Goal: Information Seeking & Learning: Compare options

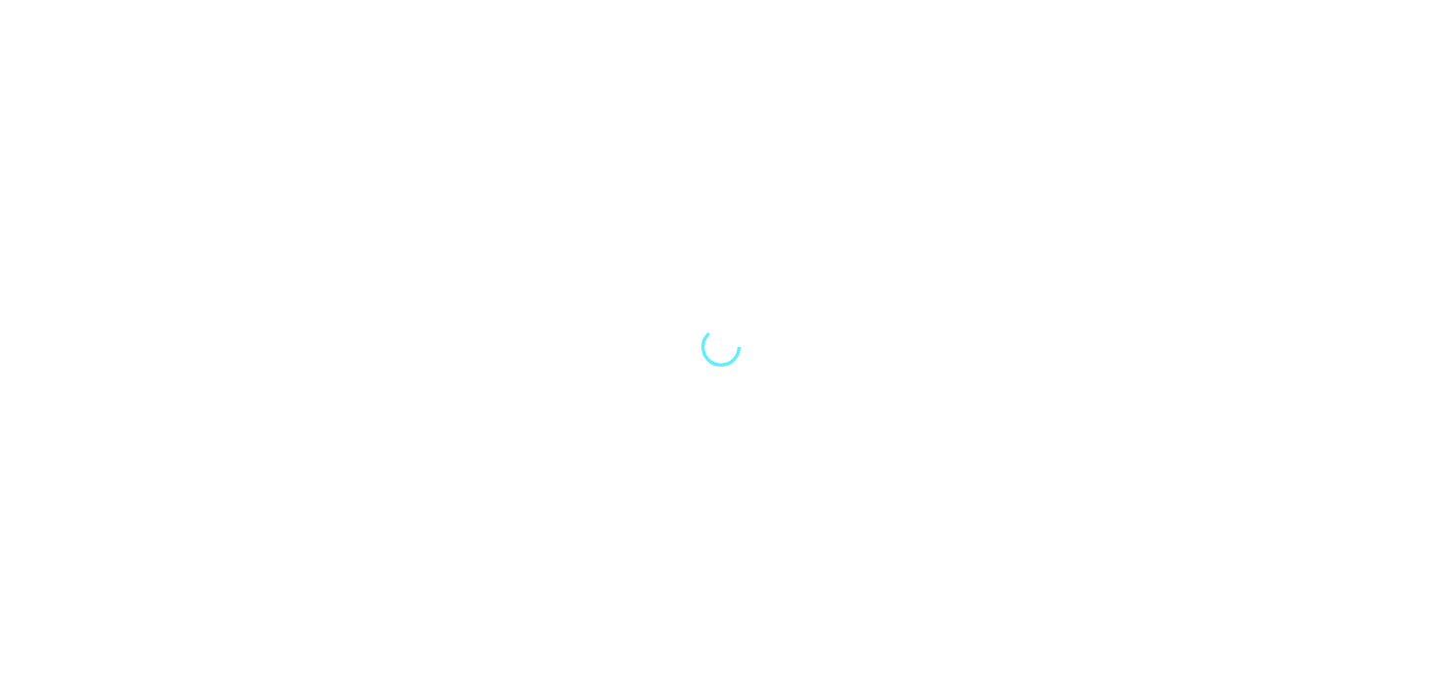
select select "Song"
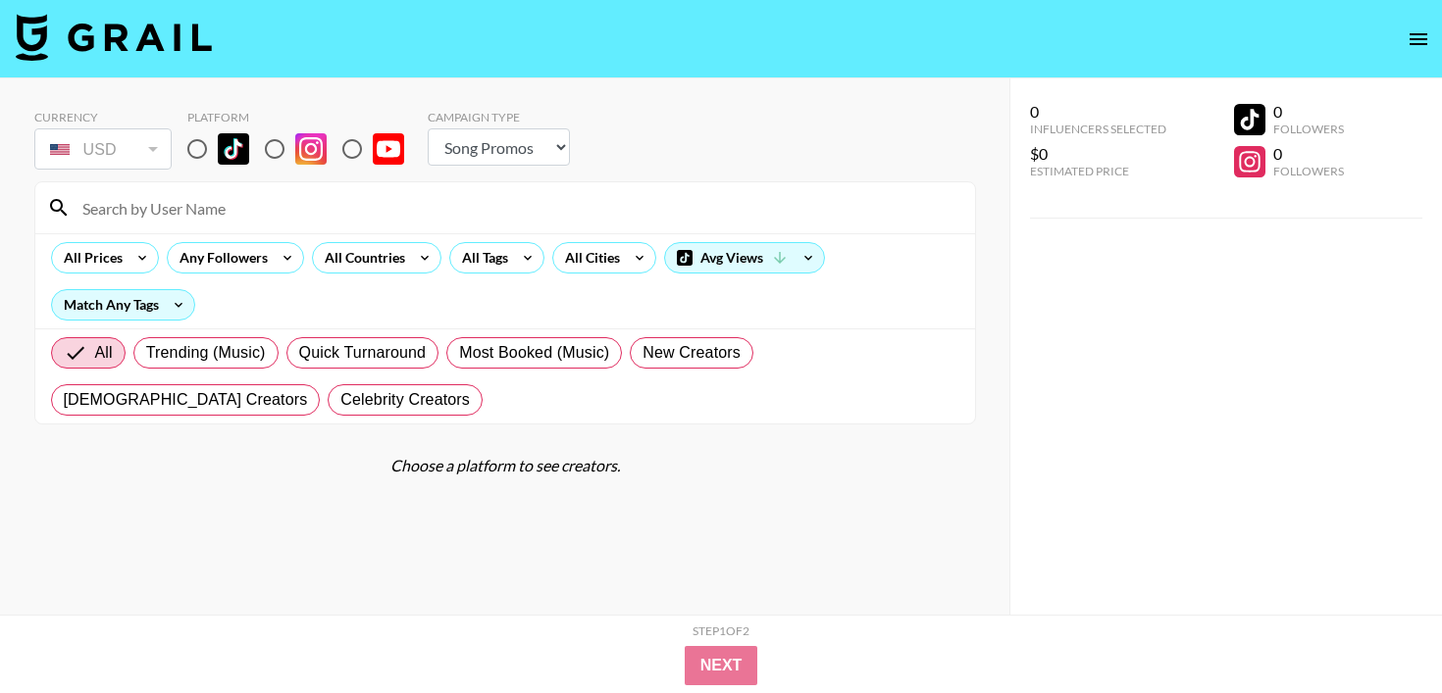
click at [207, 151] on input "radio" at bounding box center [197, 148] width 41 height 41
radio input "true"
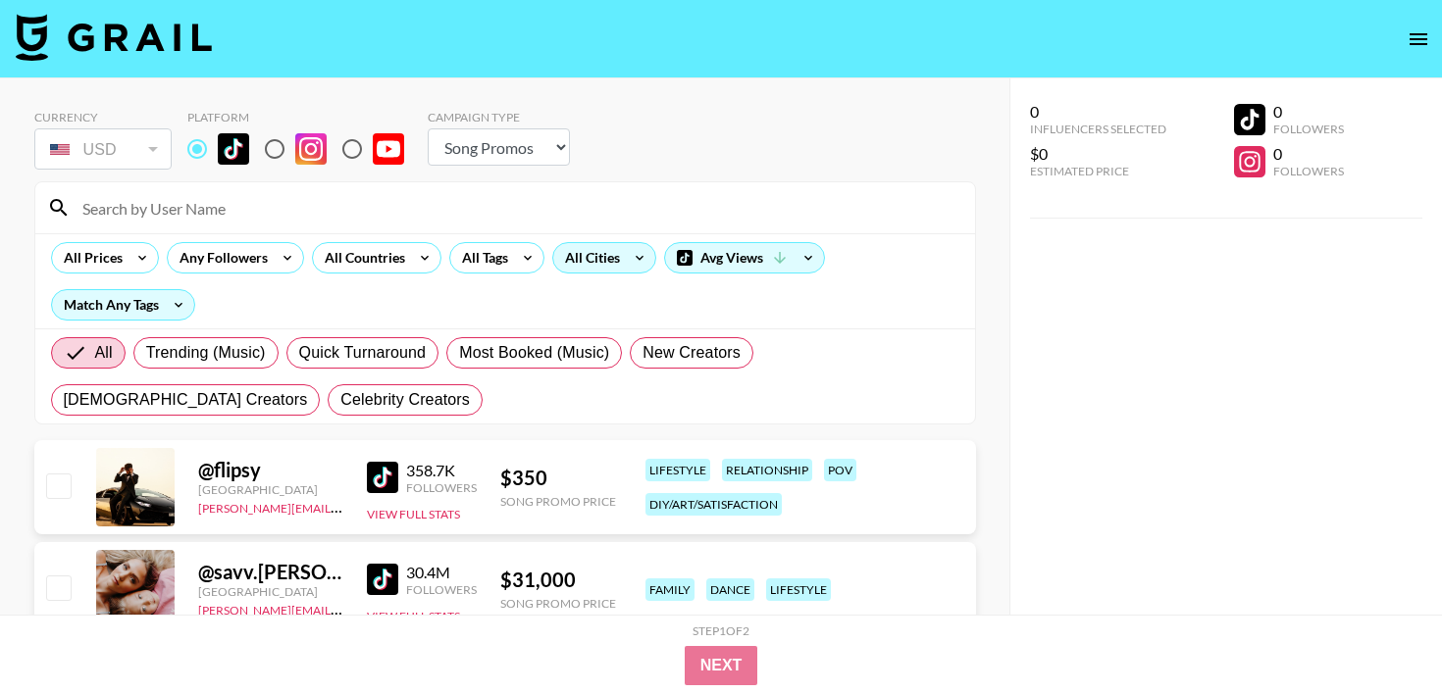
click at [629, 246] on icon at bounding box center [639, 257] width 31 height 29
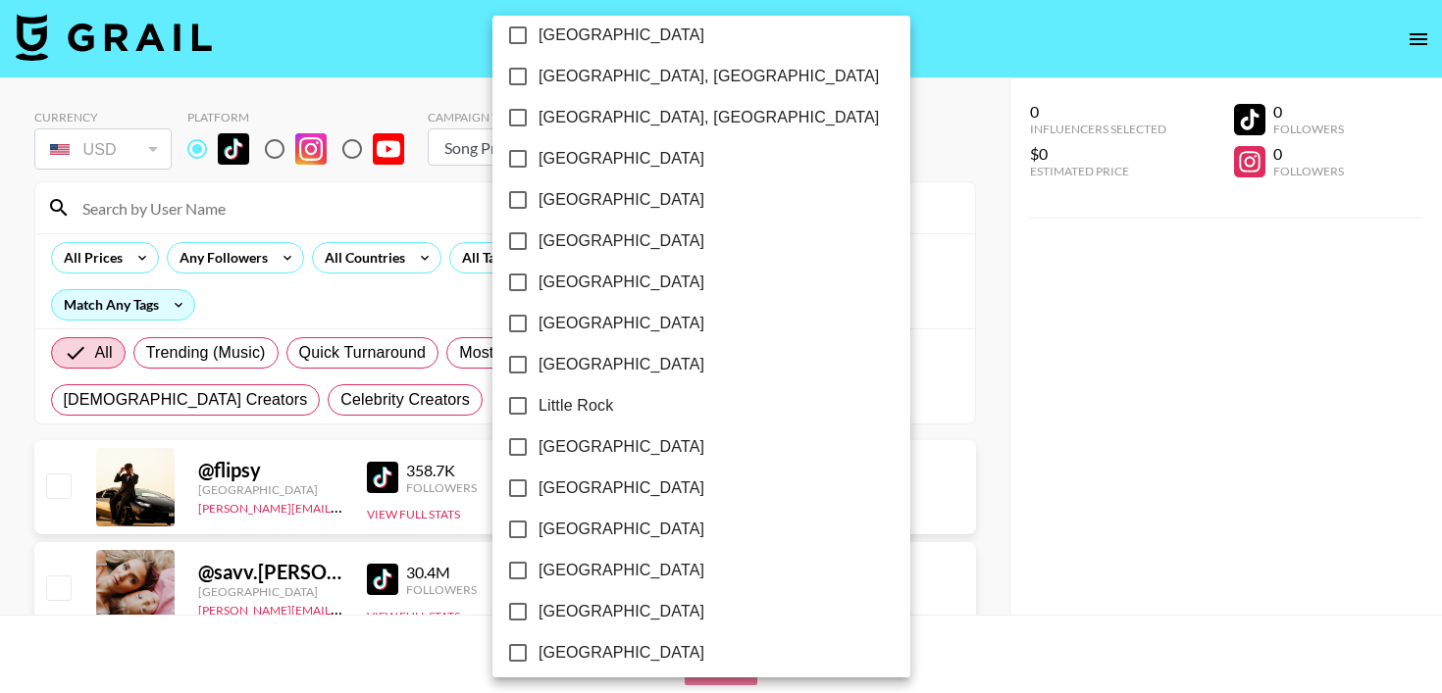
scroll to position [1011, 0]
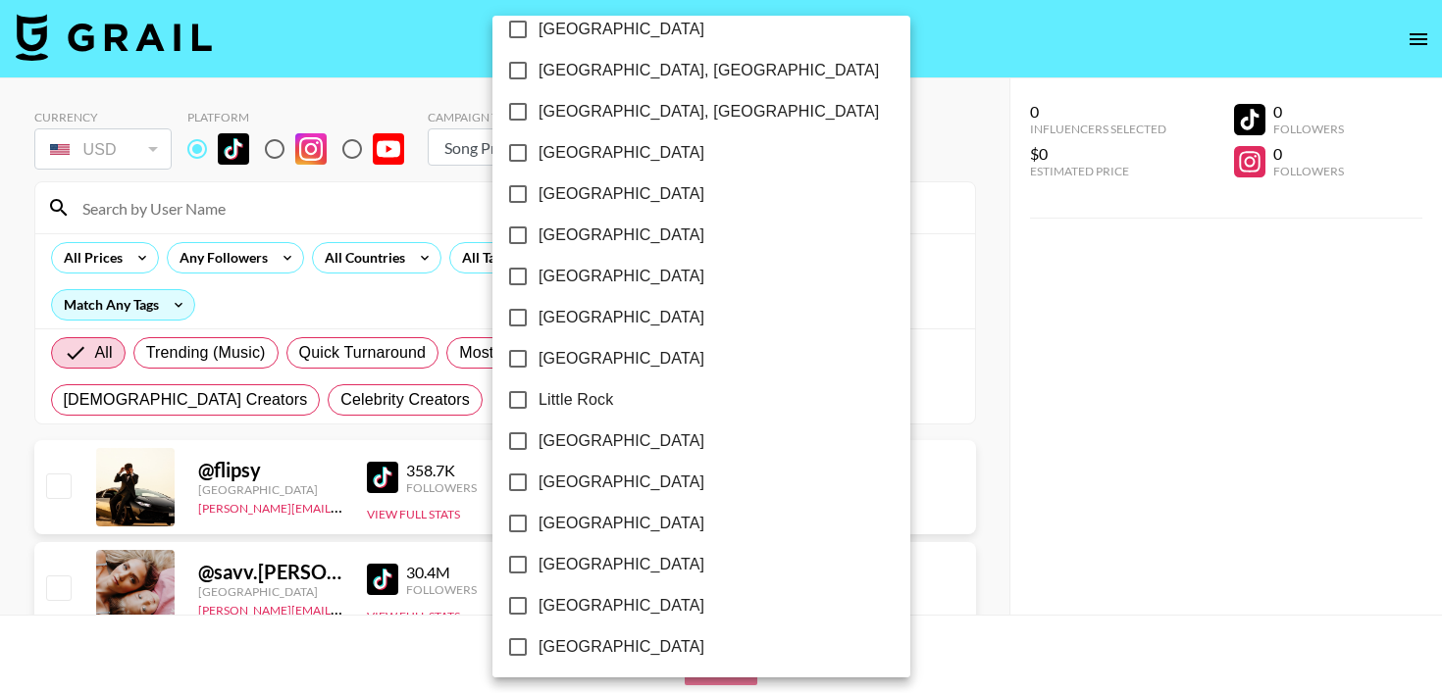
click at [520, 484] on input "[GEOGRAPHIC_DATA]" at bounding box center [517, 482] width 41 height 41
checkbox input "true"
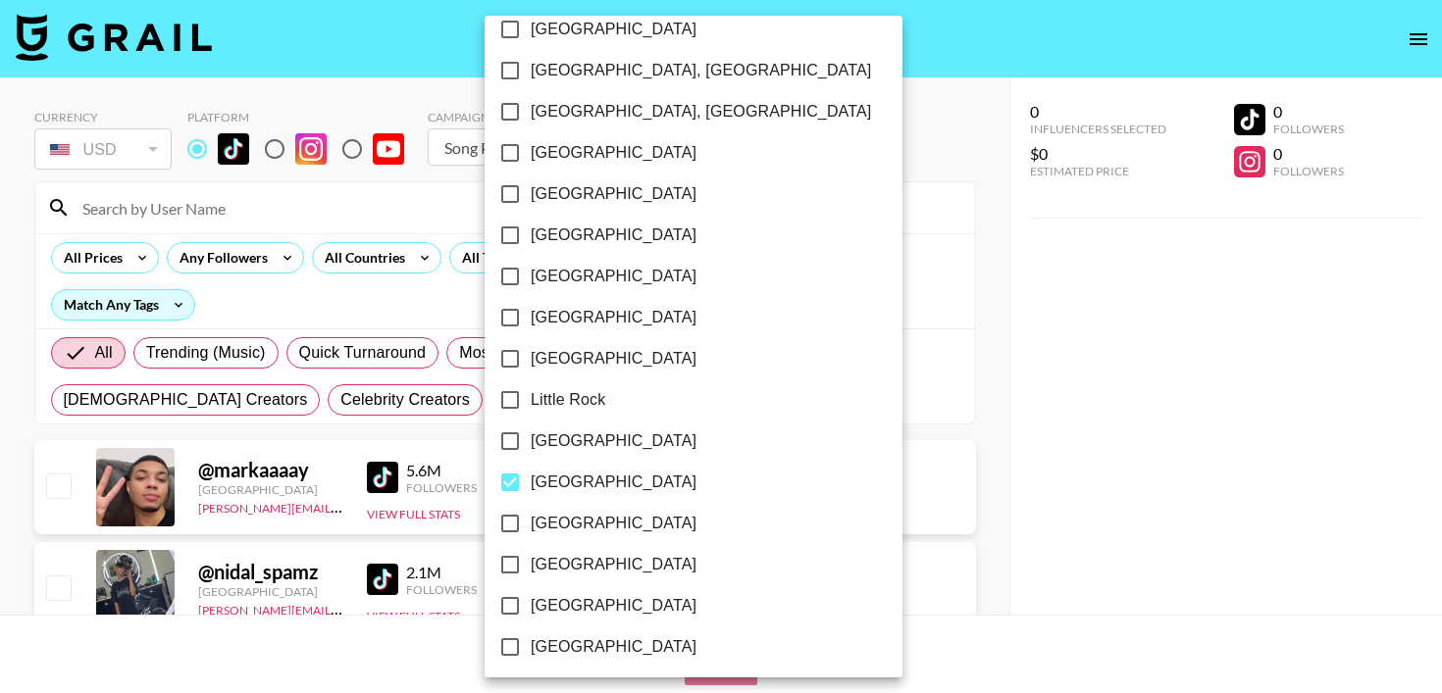
click at [744, 44] on div at bounding box center [721, 346] width 1442 height 693
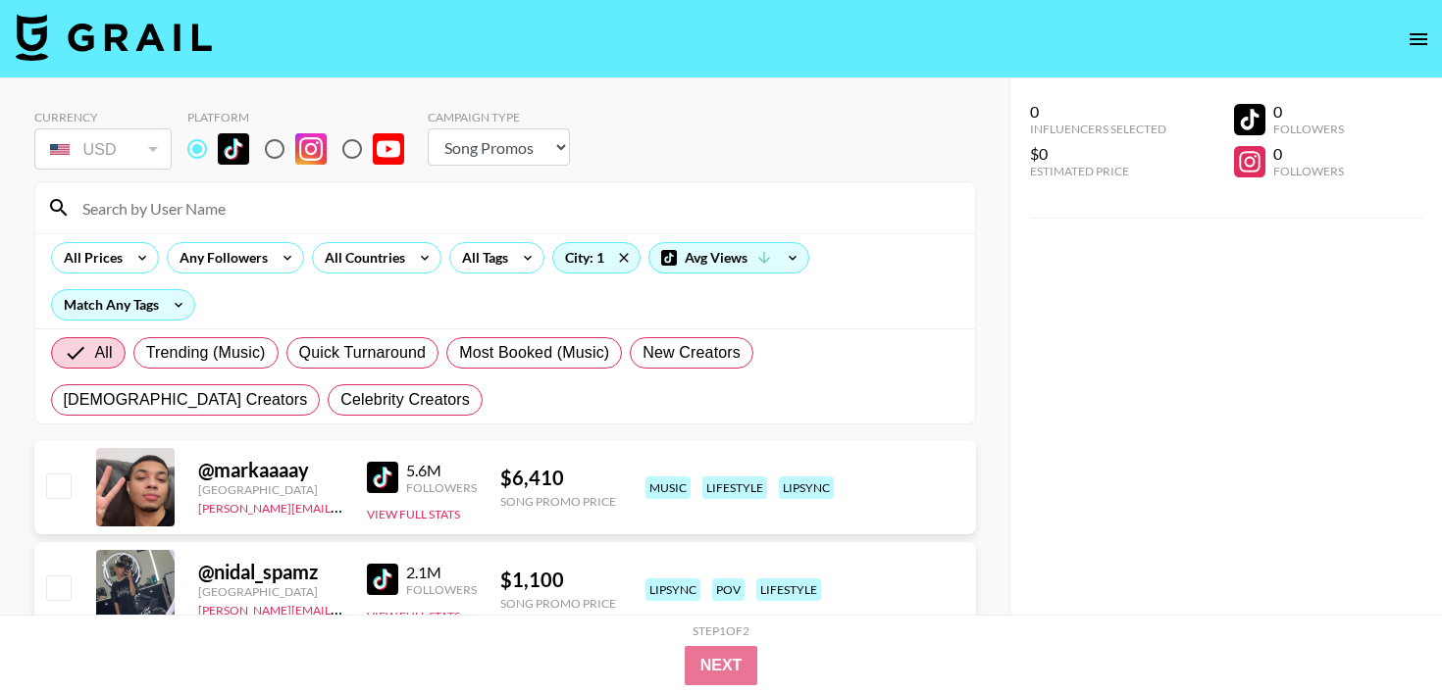
scroll to position [6, 0]
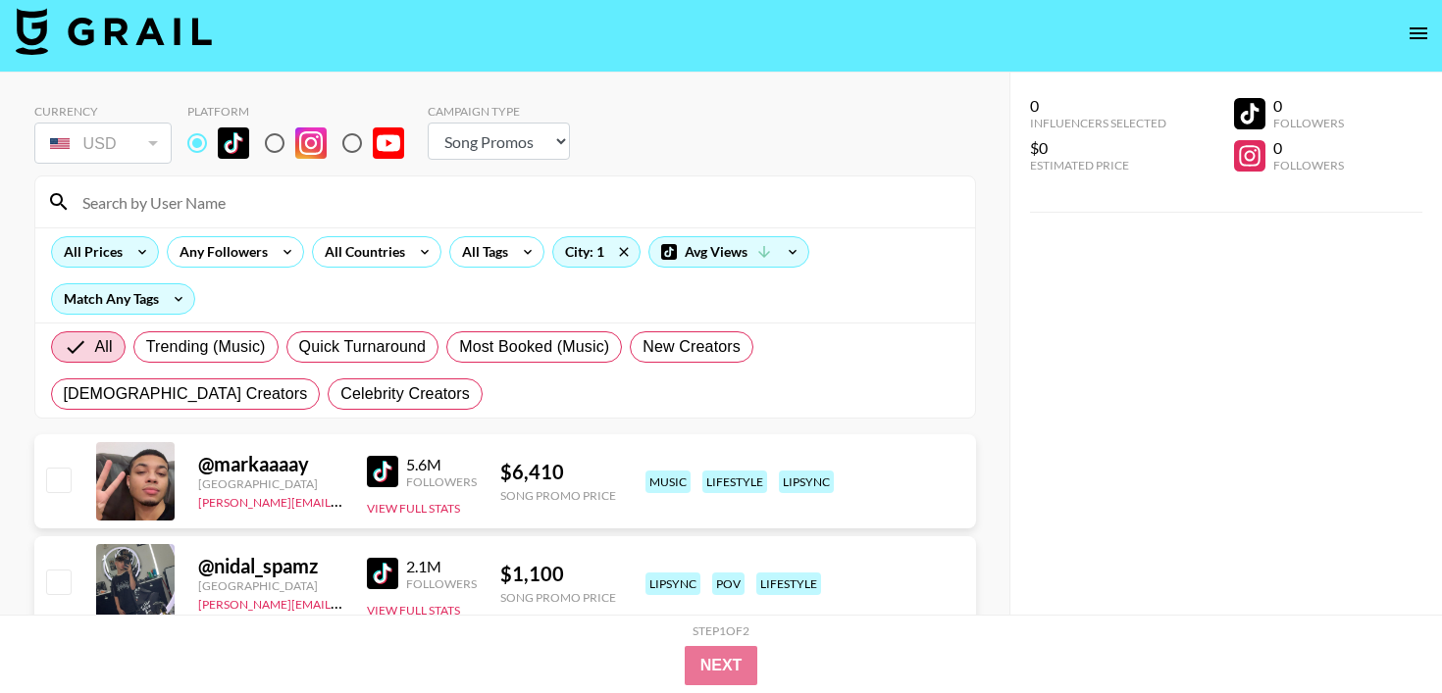
click at [122, 251] on div "All Prices" at bounding box center [89, 251] width 75 height 29
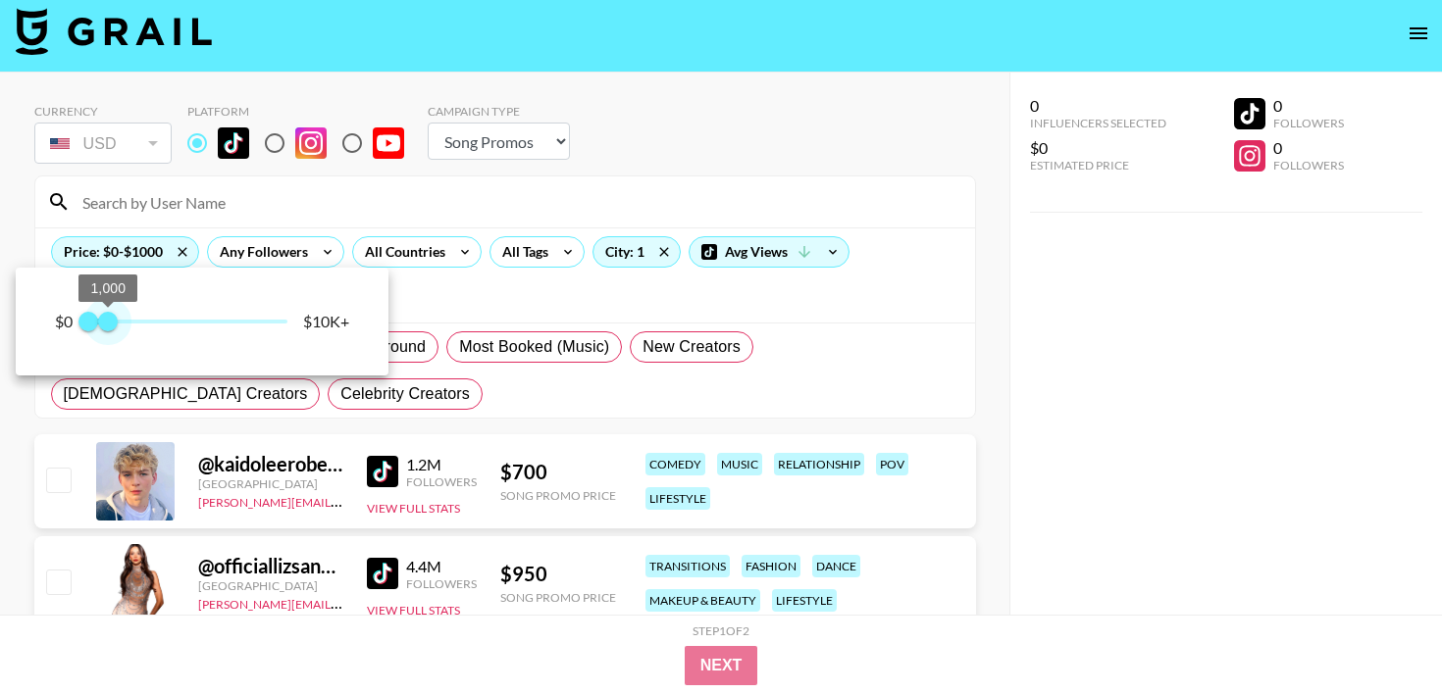
type input "1000"
drag, startPoint x: 280, startPoint y: 321, endPoint x: 108, endPoint y: 319, distance: 171.7
click at [108, 319] on span "1,000" at bounding box center [108, 322] width 20 height 20
click at [36, 453] on div at bounding box center [721, 346] width 1442 height 693
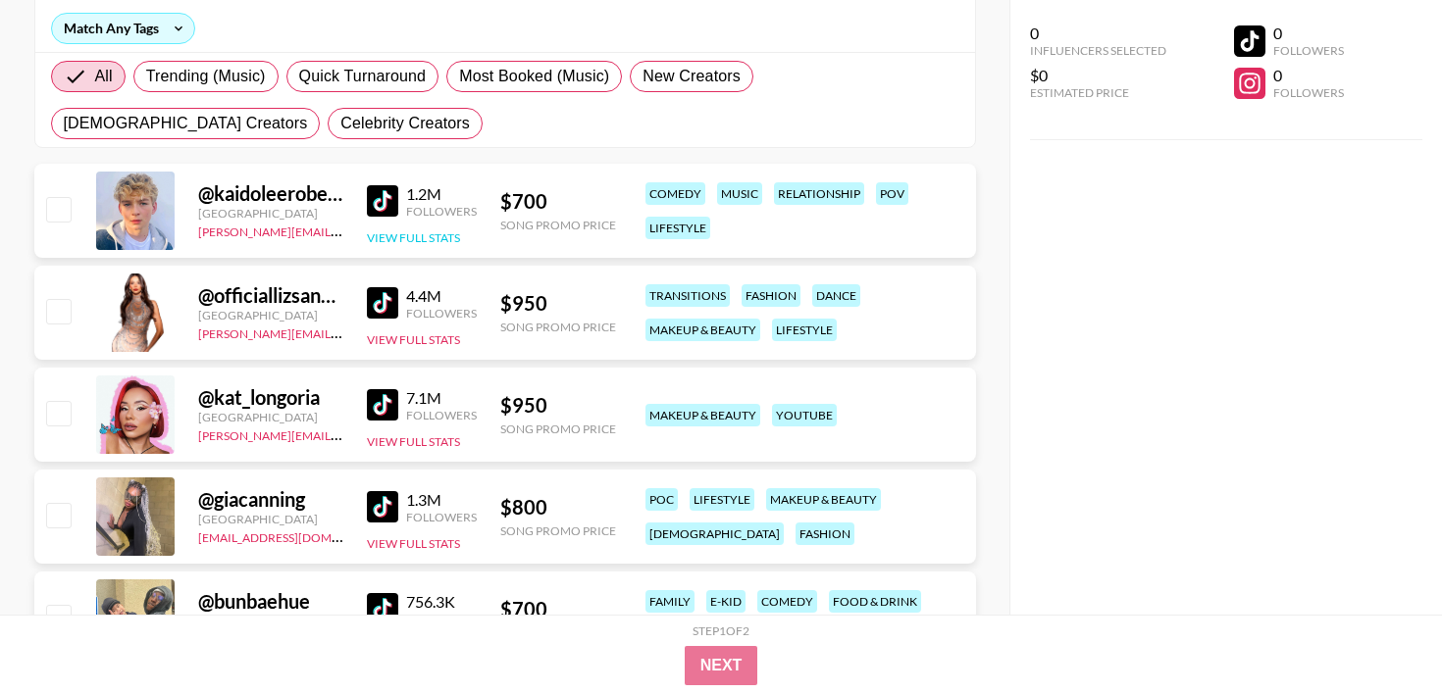
scroll to position [286, 0]
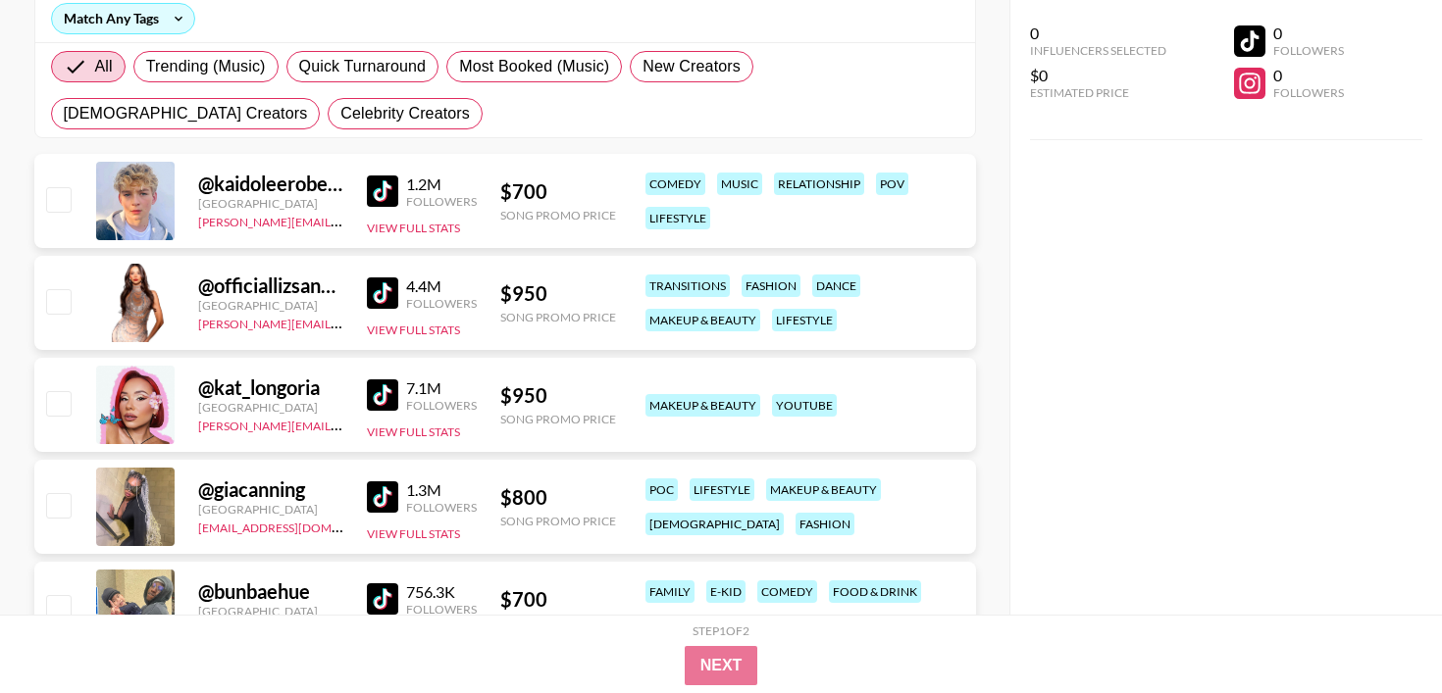
click at [385, 167] on div "1.2M Followers View Full Stats" at bounding box center [422, 202] width 110 height 70
click at [380, 208] on div "1.2M Followers" at bounding box center [422, 192] width 110 height 34
click at [389, 161] on div "@ kaidoleerobertslife [GEOGRAPHIC_DATA] [PERSON_NAME][EMAIL_ADDRESS][DOMAIN_NAM…" at bounding box center [505, 201] width 942 height 94
click at [381, 196] on img at bounding box center [382, 191] width 31 height 31
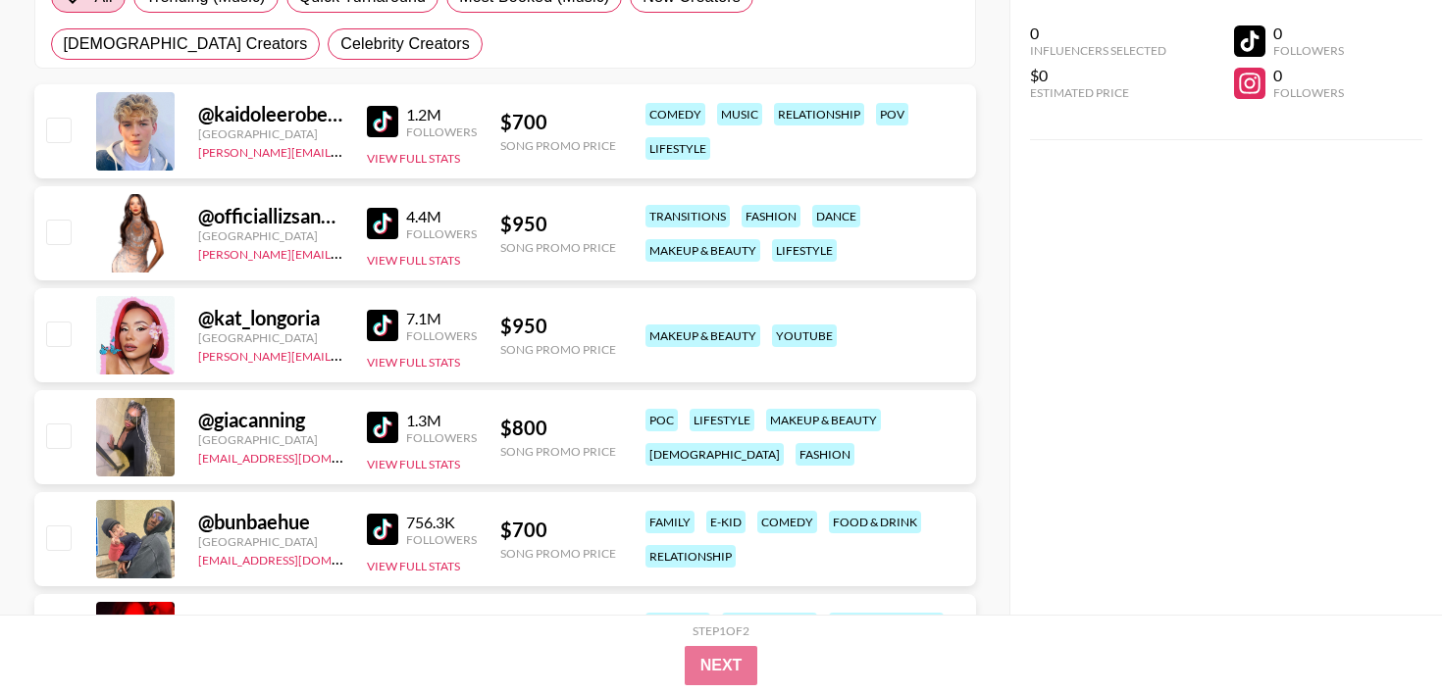
scroll to position [437, 0]
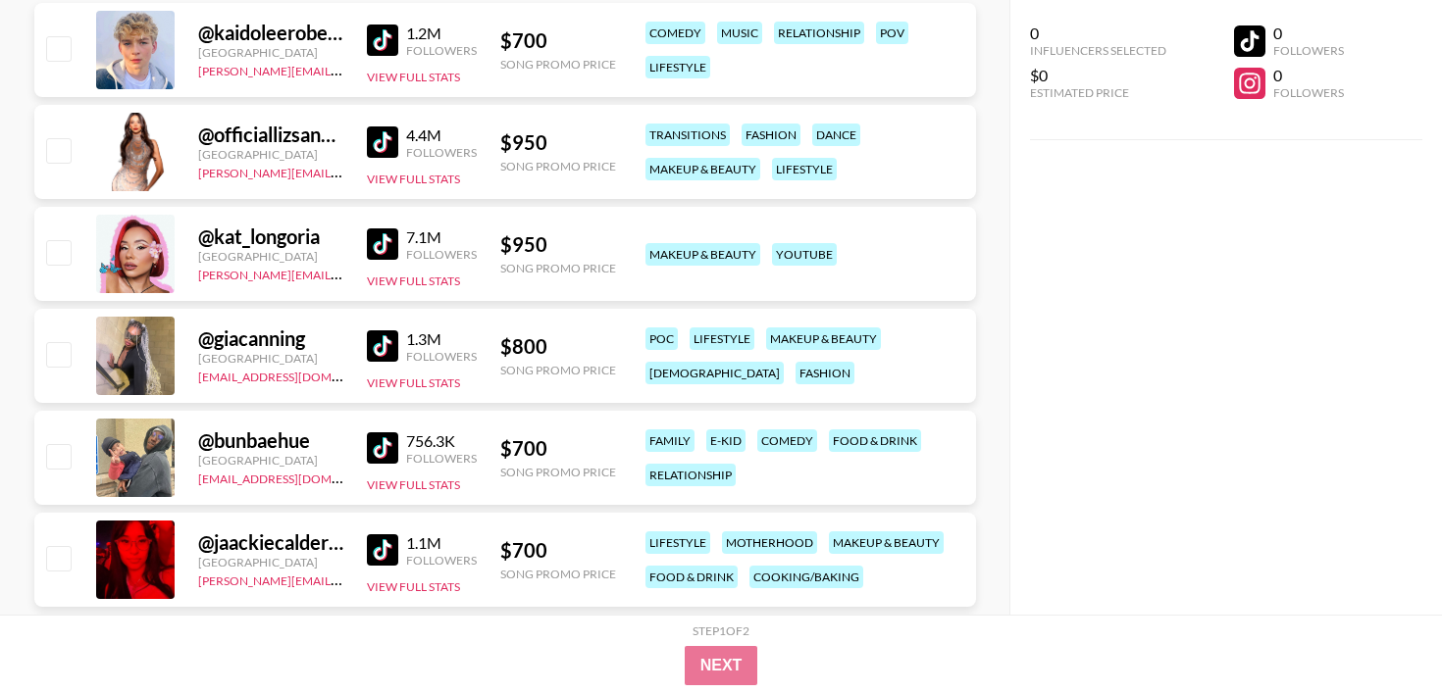
click at [373, 344] on img at bounding box center [382, 346] width 31 height 31
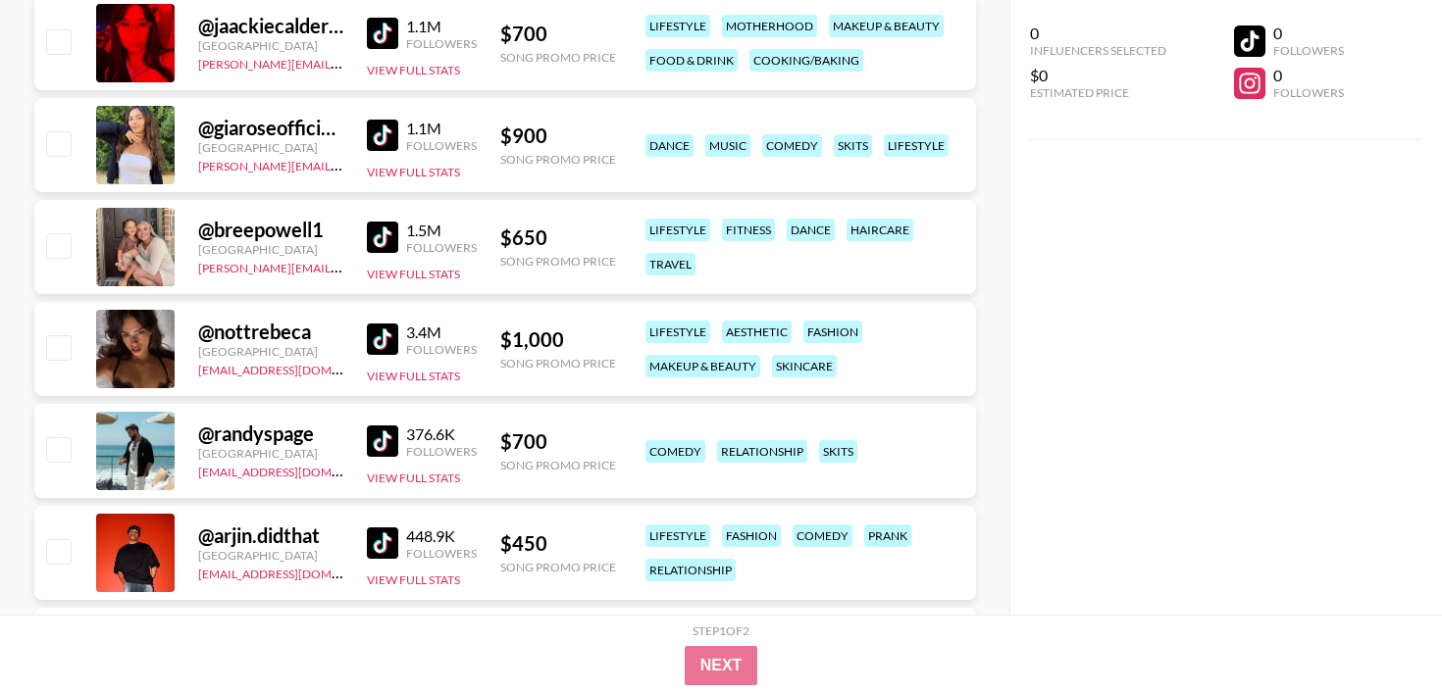
scroll to position [961, 0]
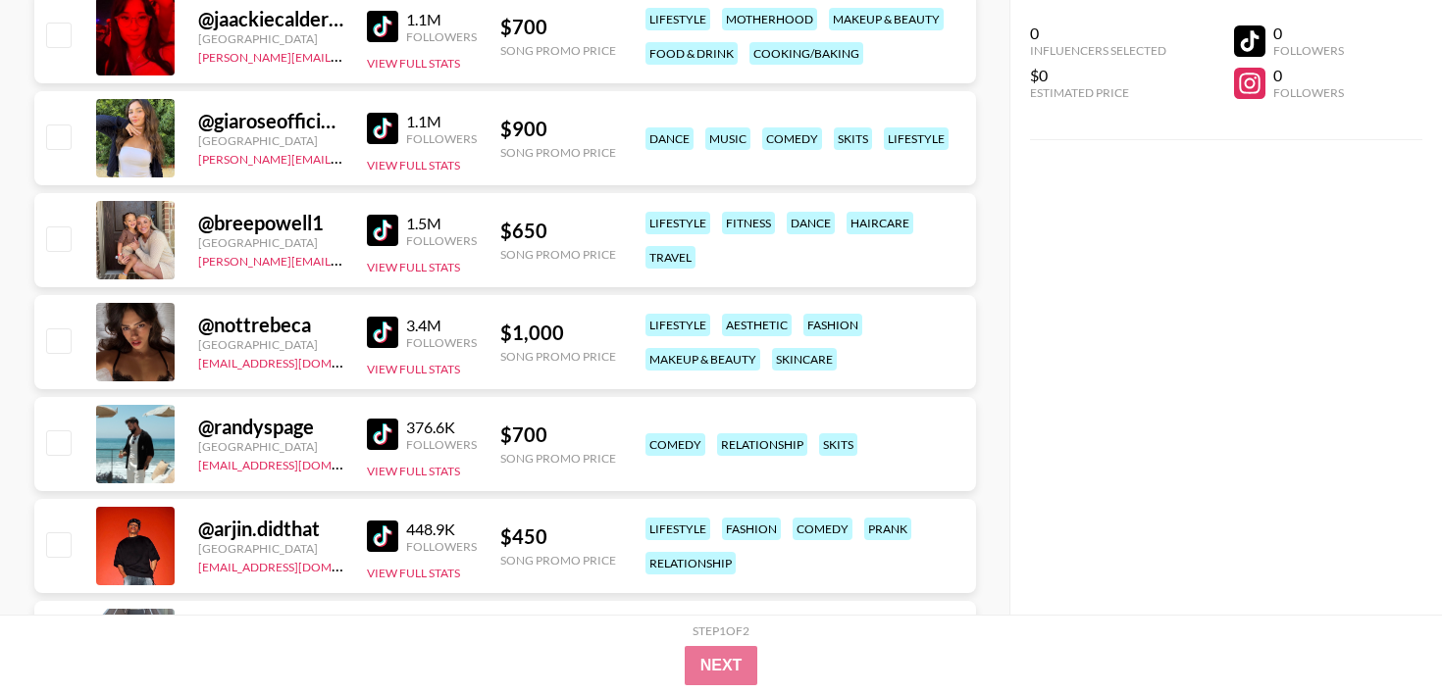
click at [388, 445] on img at bounding box center [382, 434] width 31 height 31
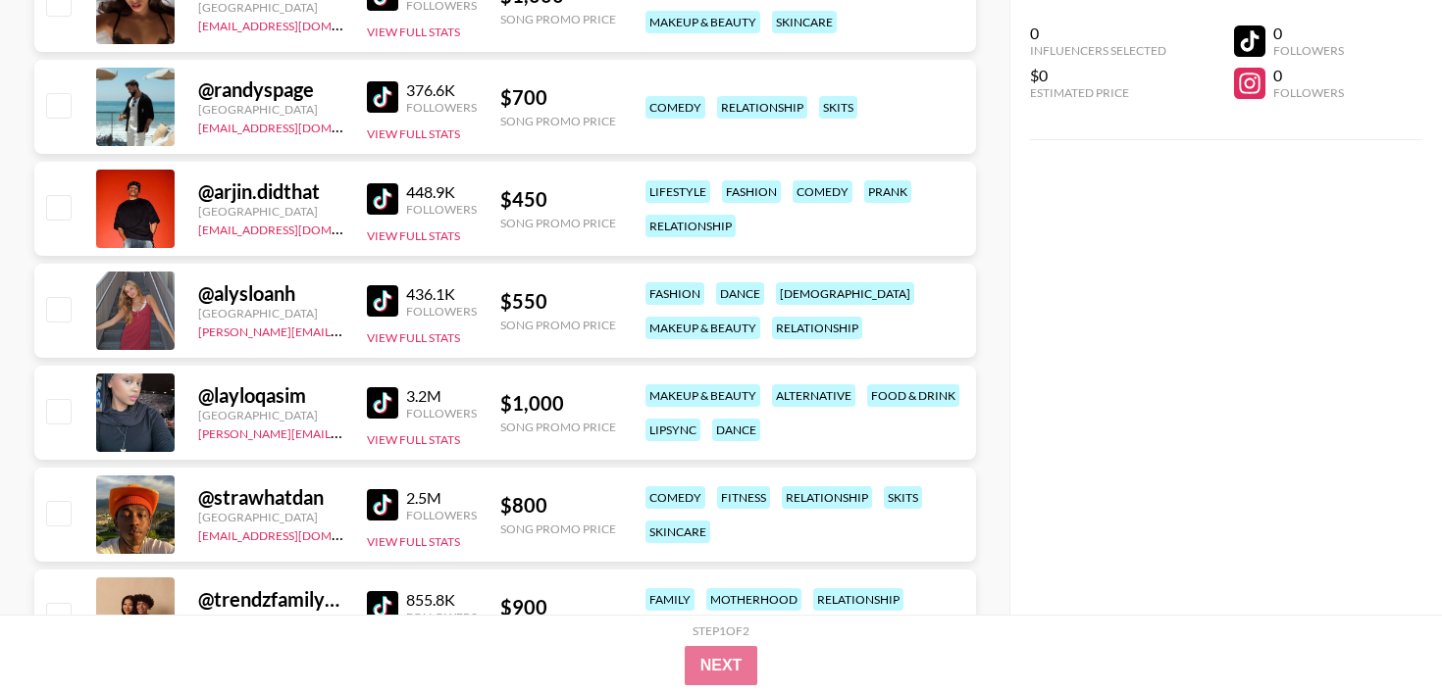
scroll to position [1302, 0]
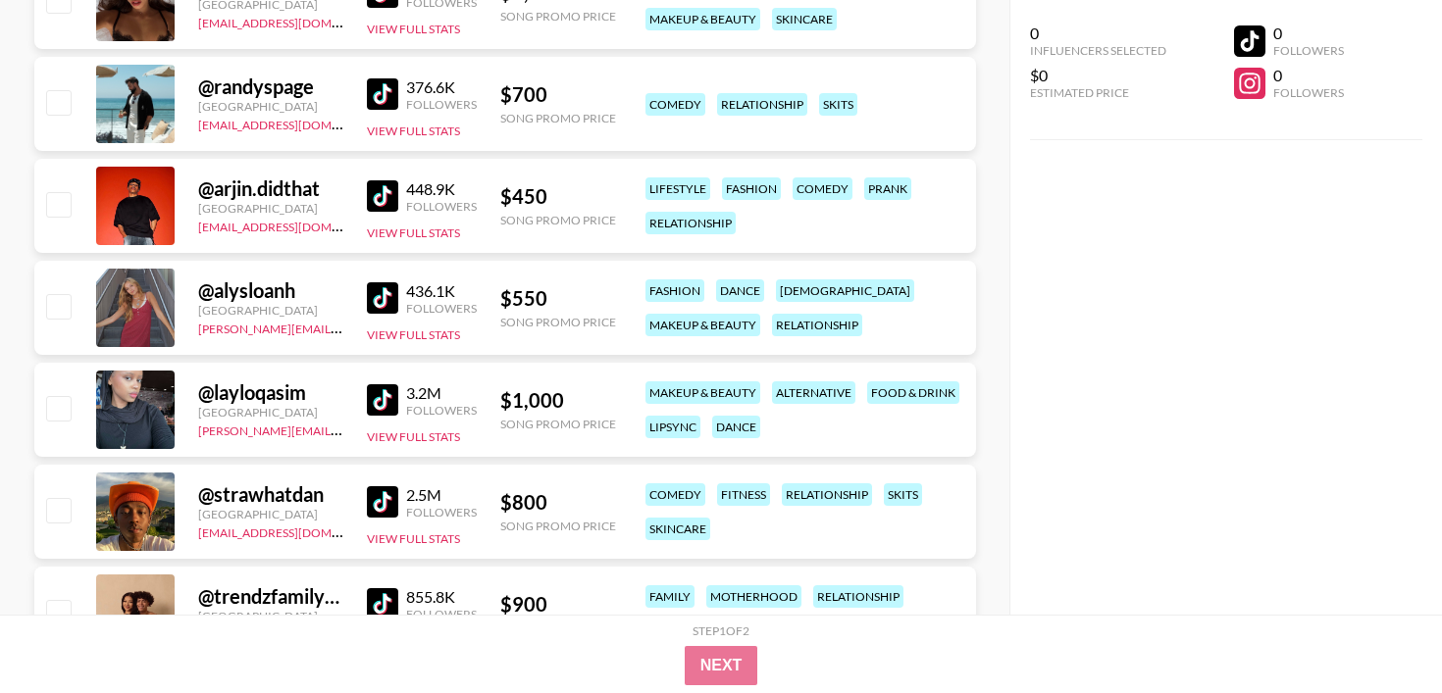
click at [384, 306] on img at bounding box center [382, 297] width 31 height 31
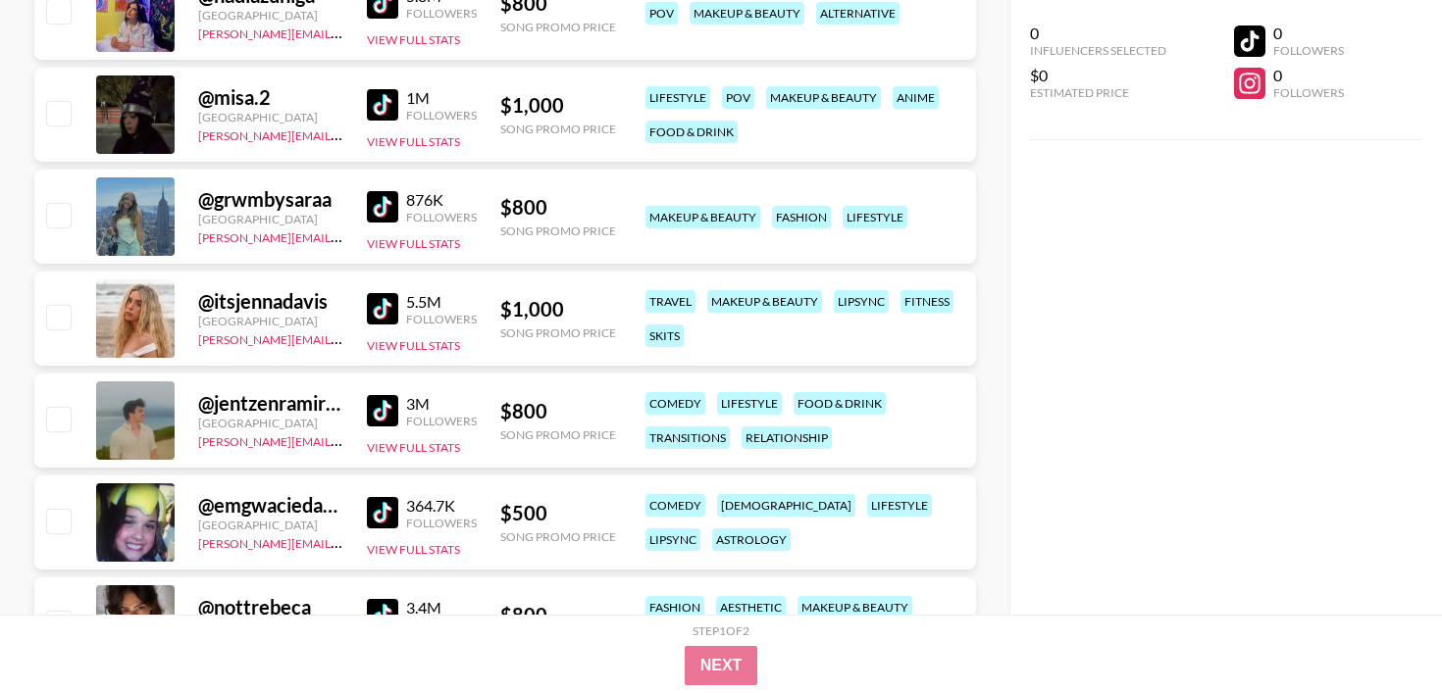
scroll to position [2109, 0]
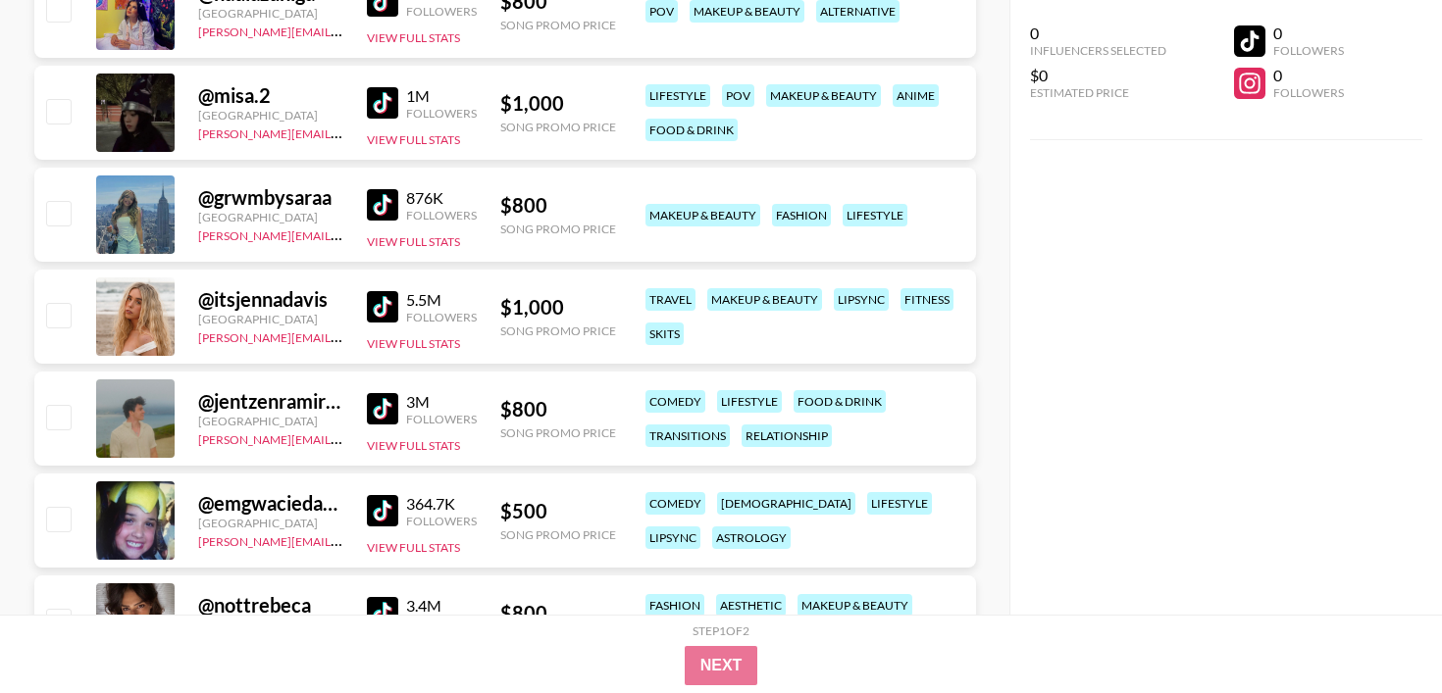
click at [392, 397] on img at bounding box center [382, 408] width 31 height 31
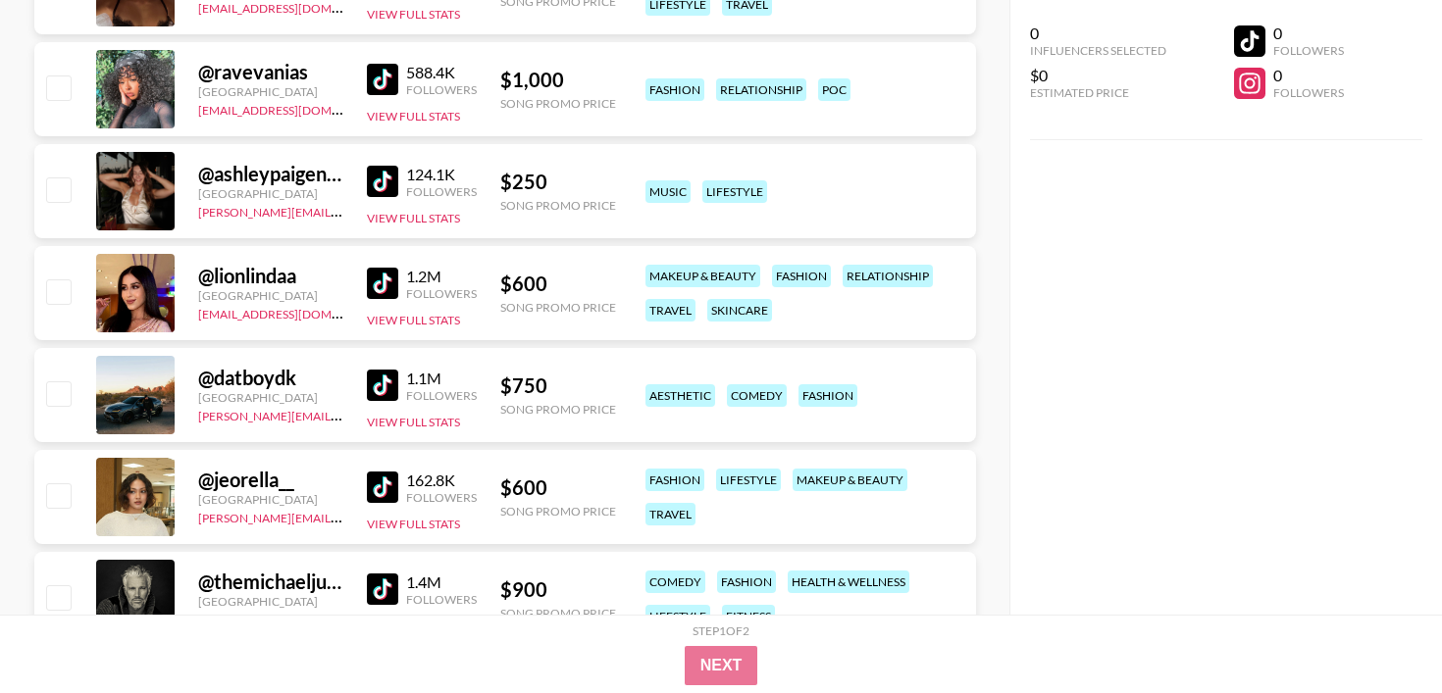
scroll to position [2763, 0]
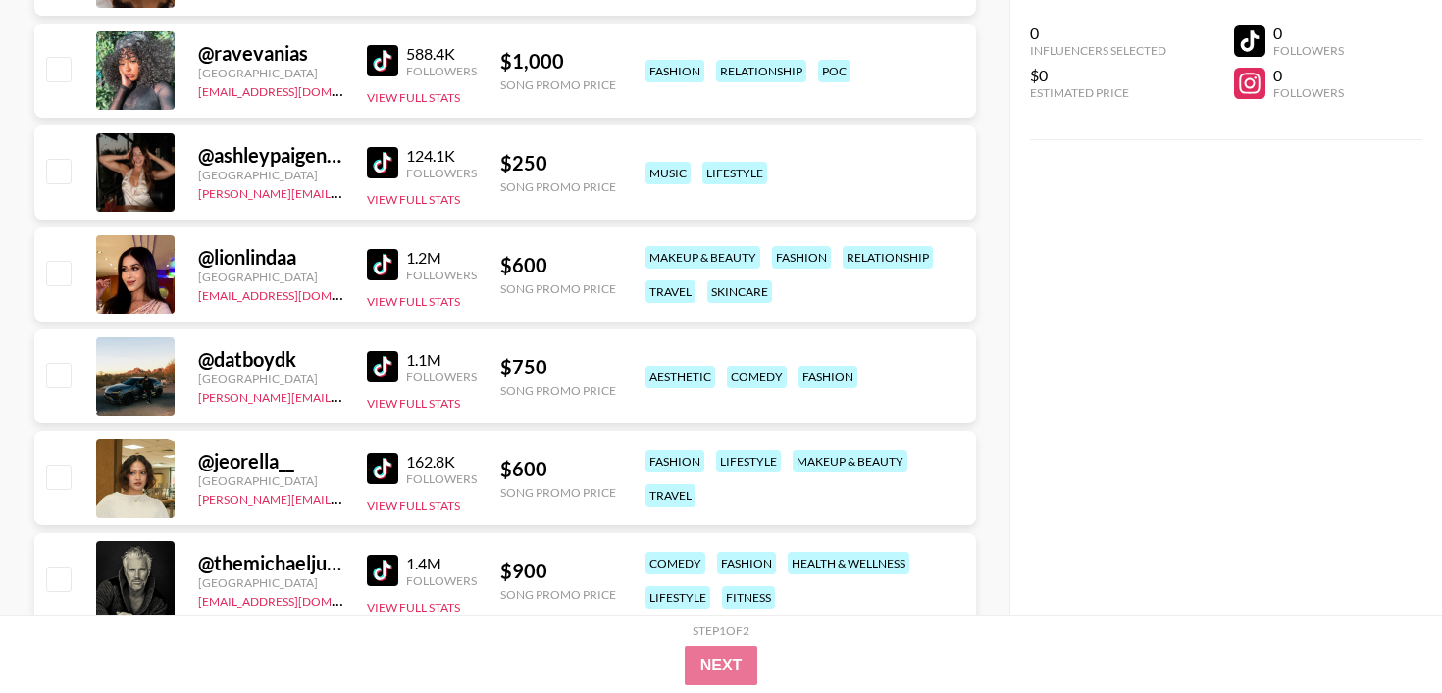
click at [391, 357] on img at bounding box center [382, 366] width 31 height 31
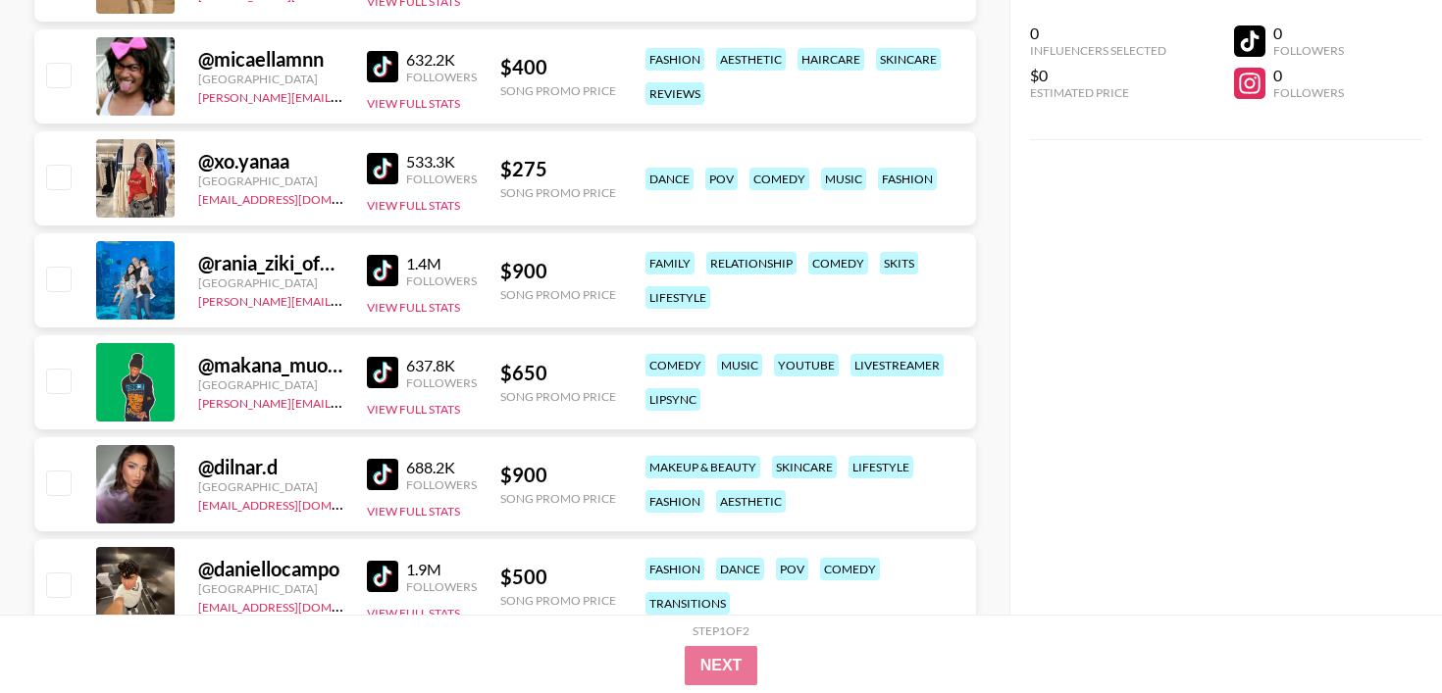
scroll to position [3473, 0]
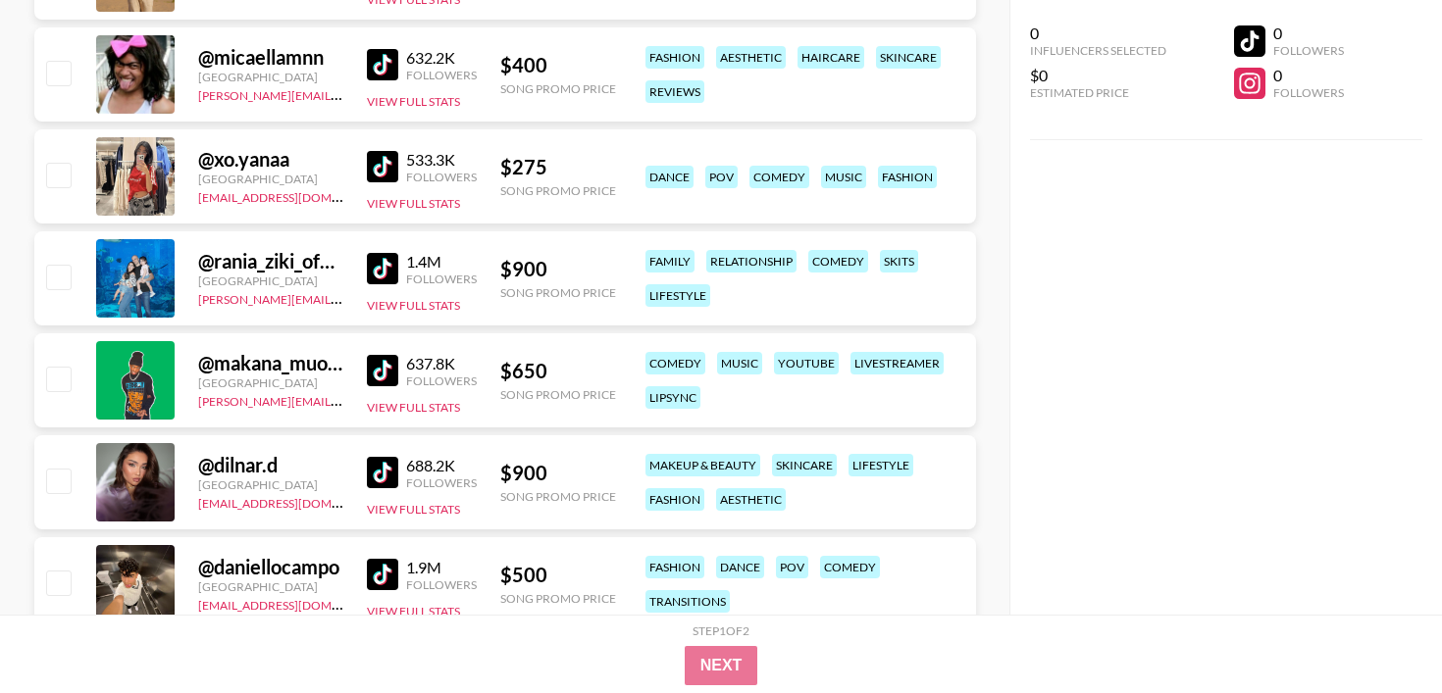
click at [385, 463] on img at bounding box center [382, 472] width 31 height 31
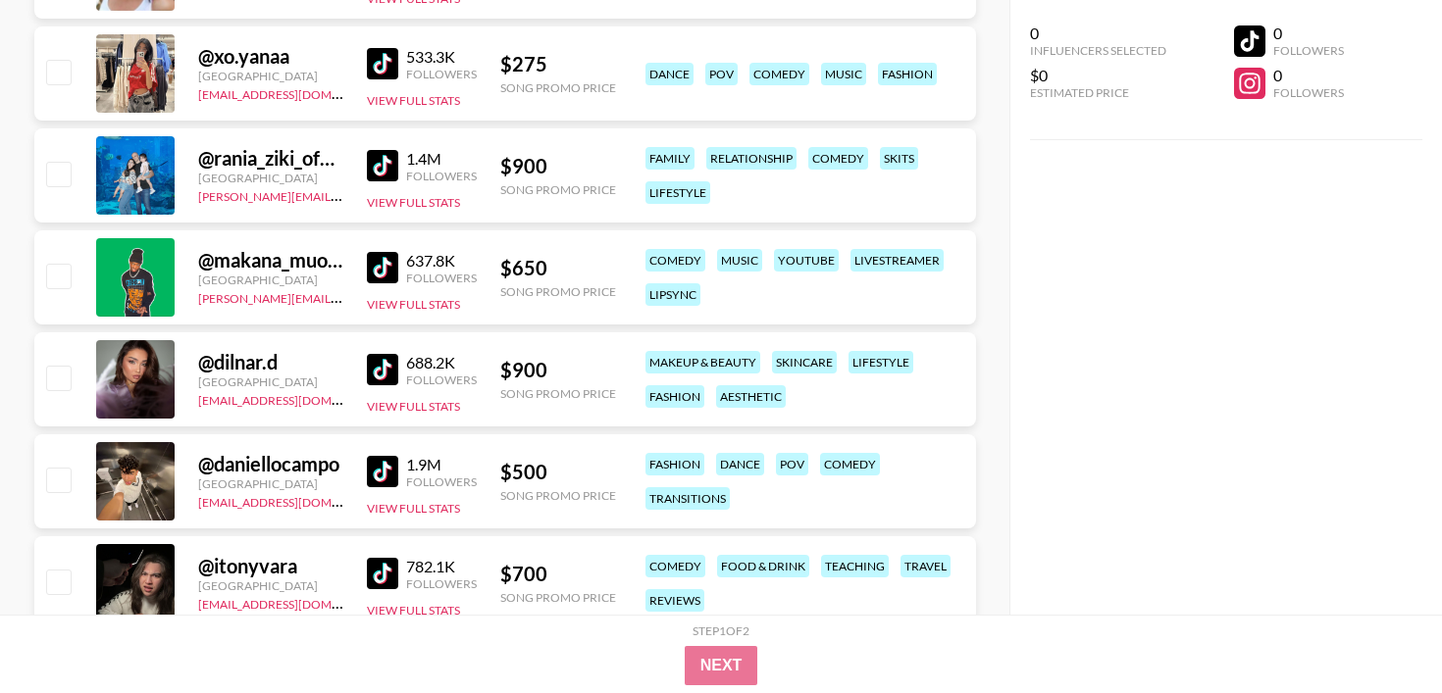
scroll to position [3581, 0]
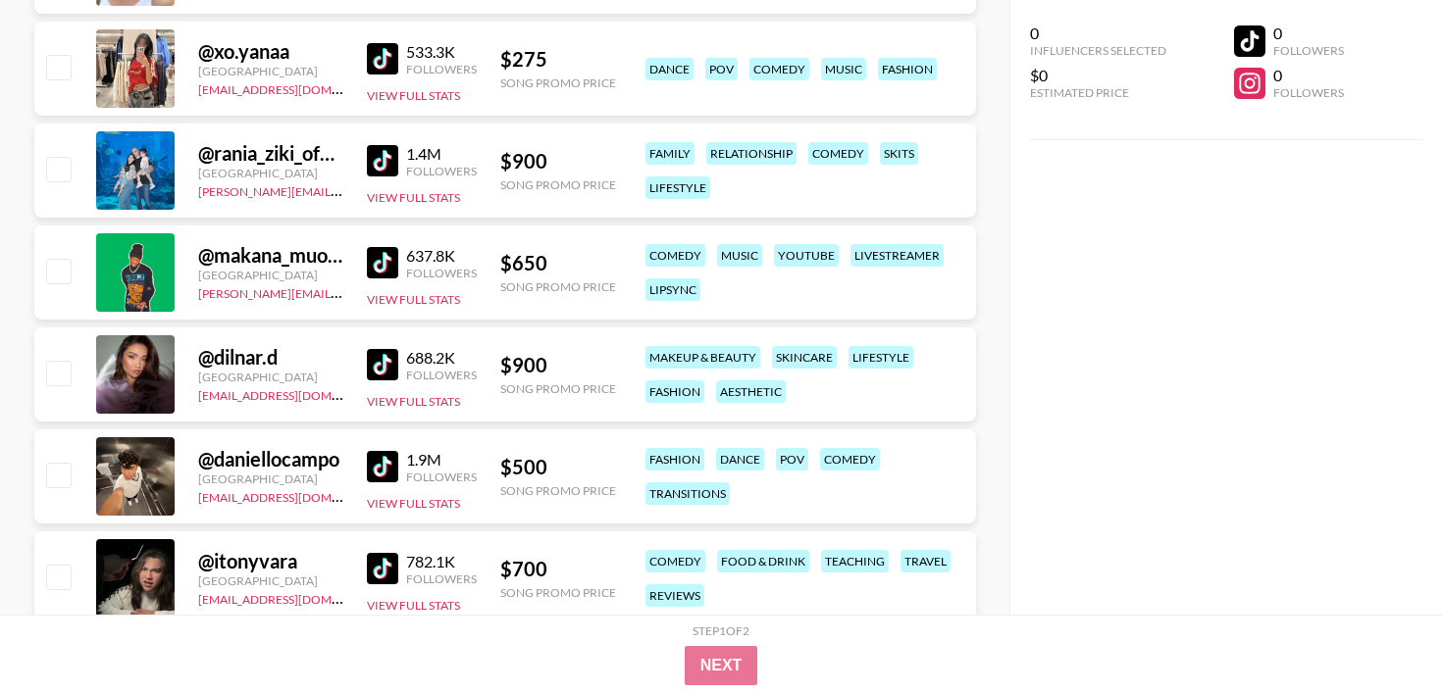
click at [374, 487] on div "1.9M Followers View Full Stats" at bounding box center [422, 477] width 110 height 70
click at [373, 483] on div "1.9M Followers" at bounding box center [422, 467] width 110 height 34
click at [373, 479] on img at bounding box center [382, 466] width 31 height 31
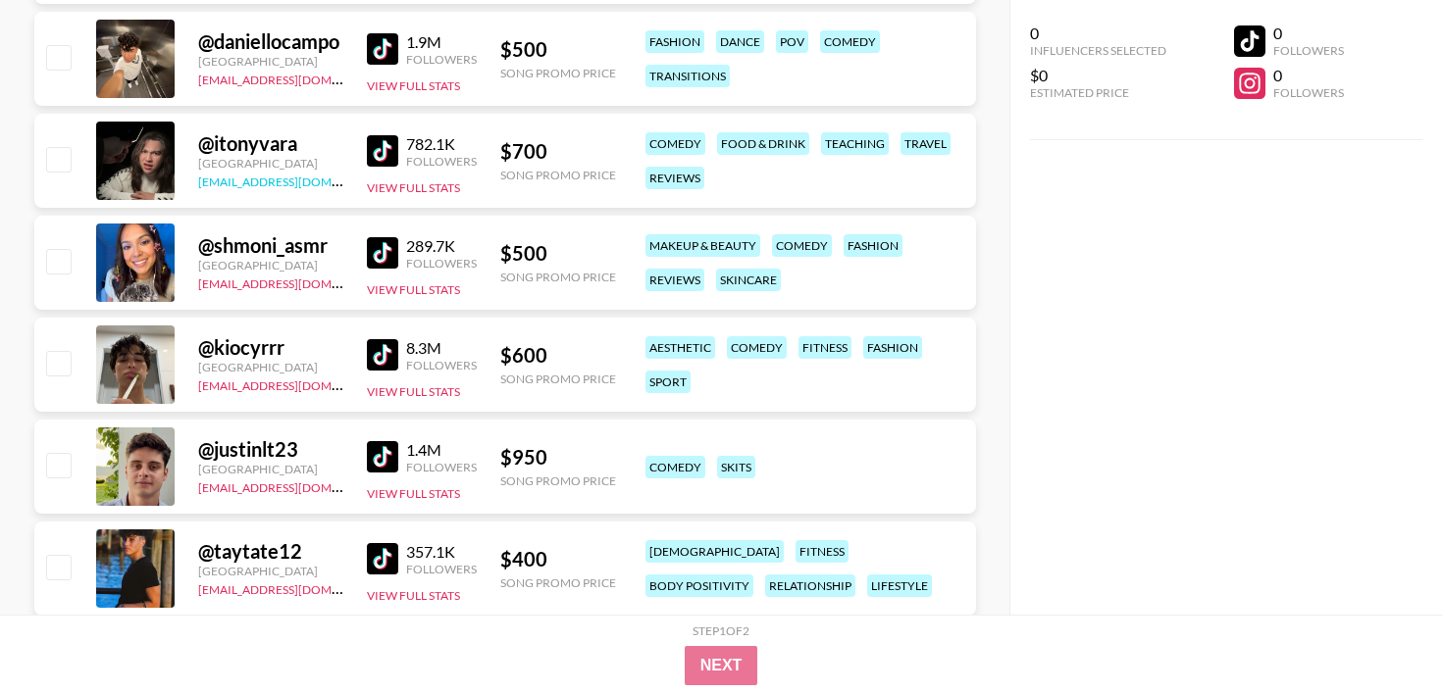
scroll to position [4049, 0]
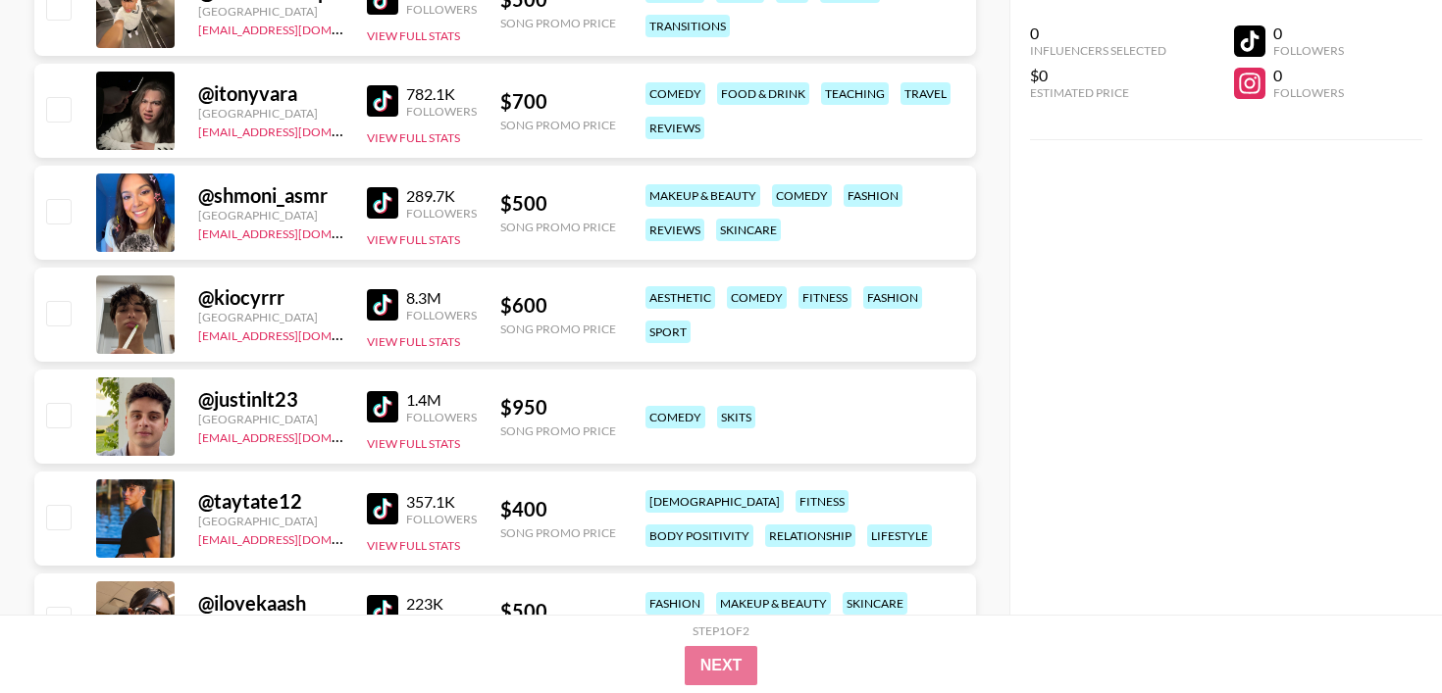
click at [380, 302] on img at bounding box center [382, 304] width 31 height 31
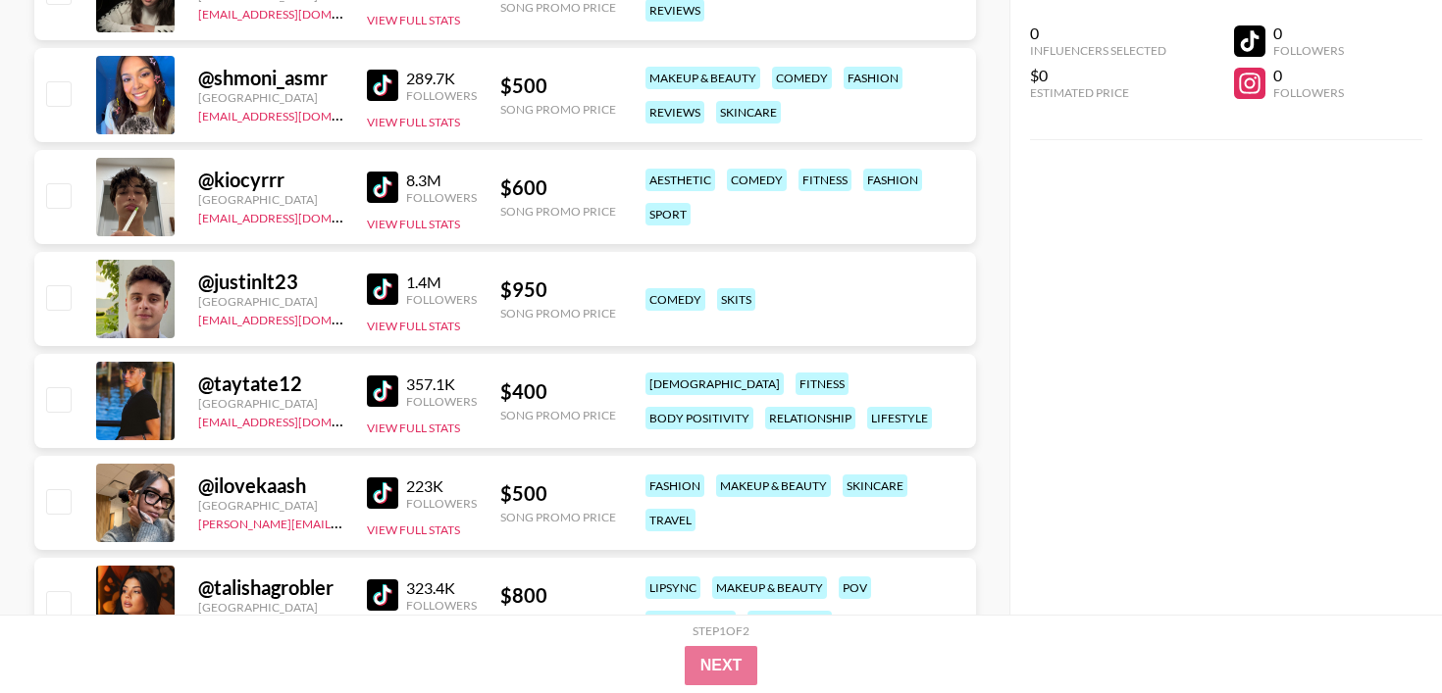
scroll to position [4170, 0]
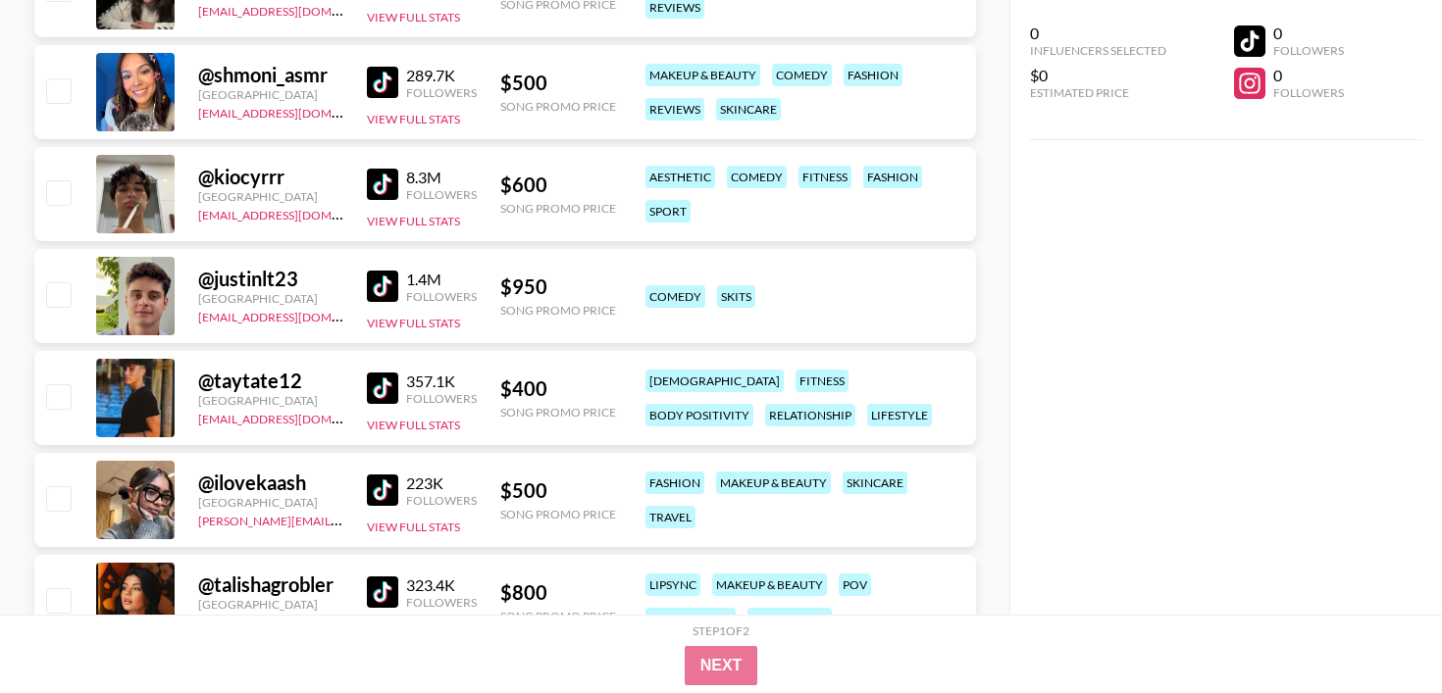
click at [383, 382] on img at bounding box center [382, 388] width 31 height 31
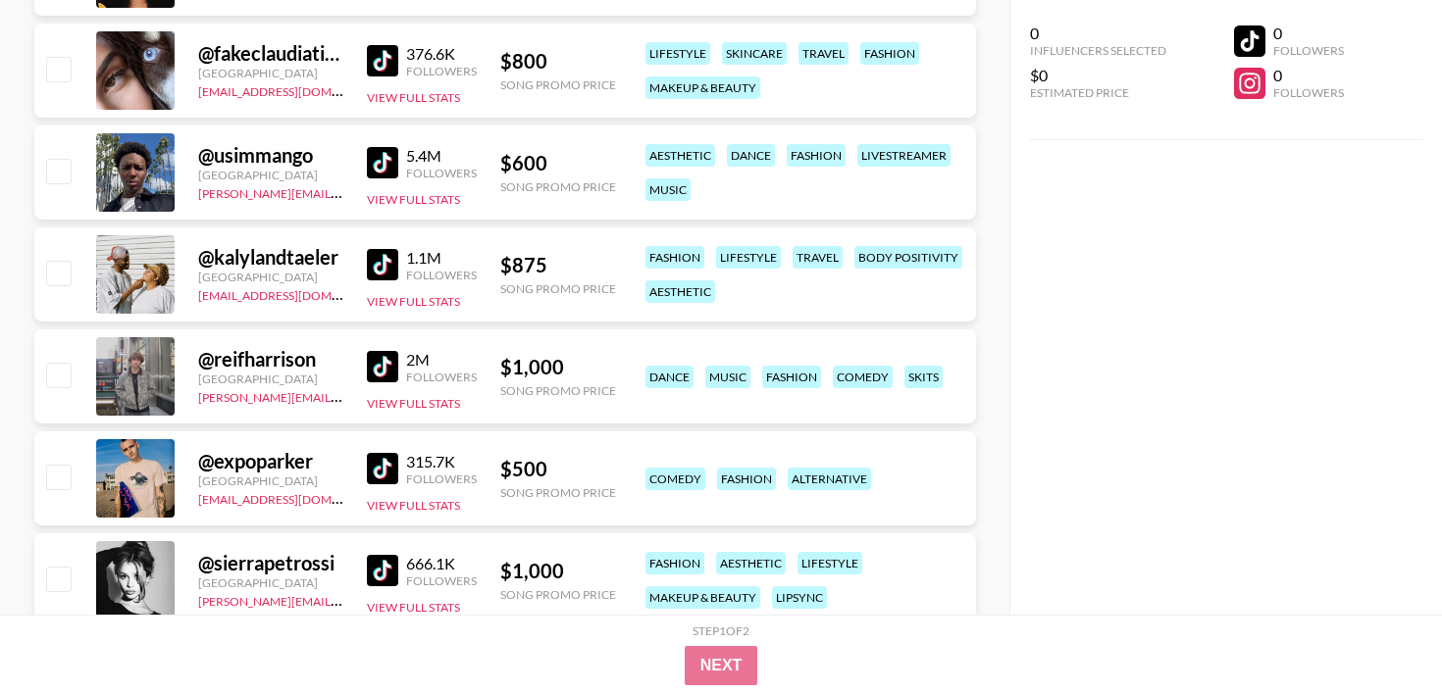
scroll to position [4842, 0]
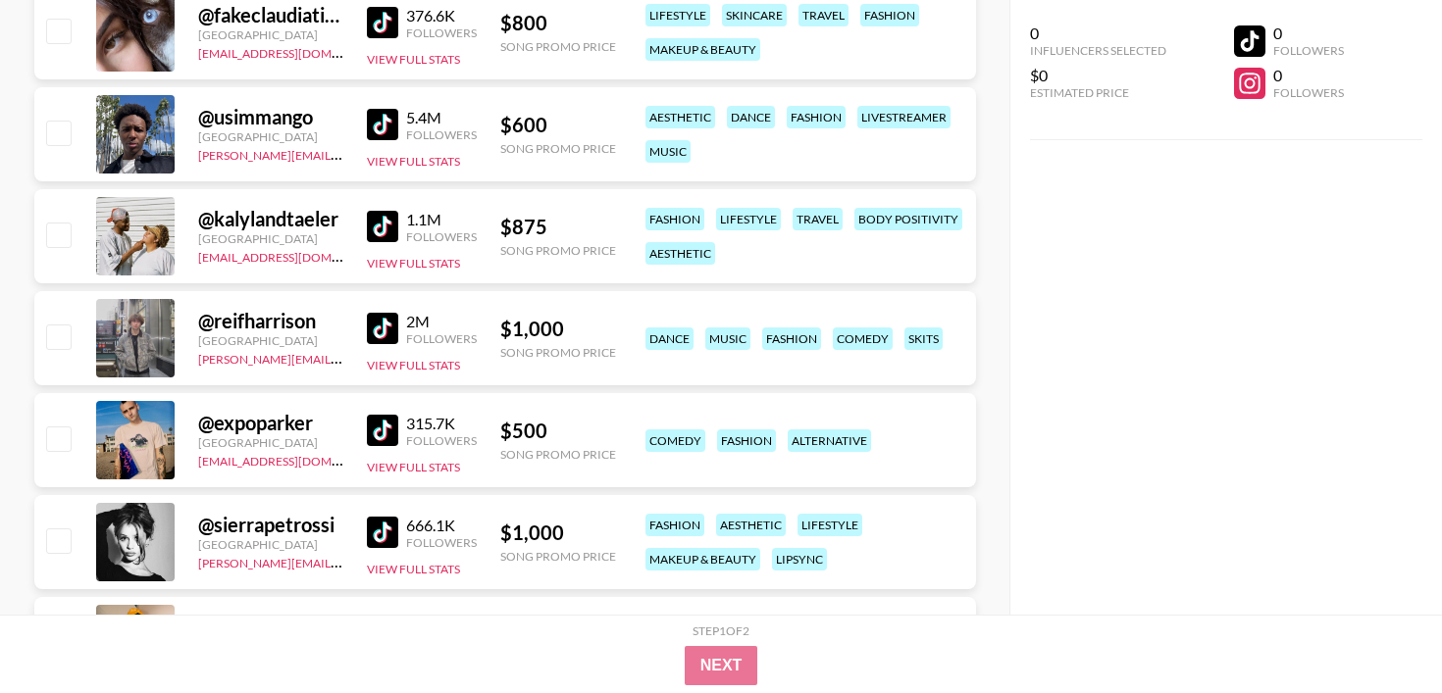
click at [393, 422] on img at bounding box center [382, 430] width 31 height 31
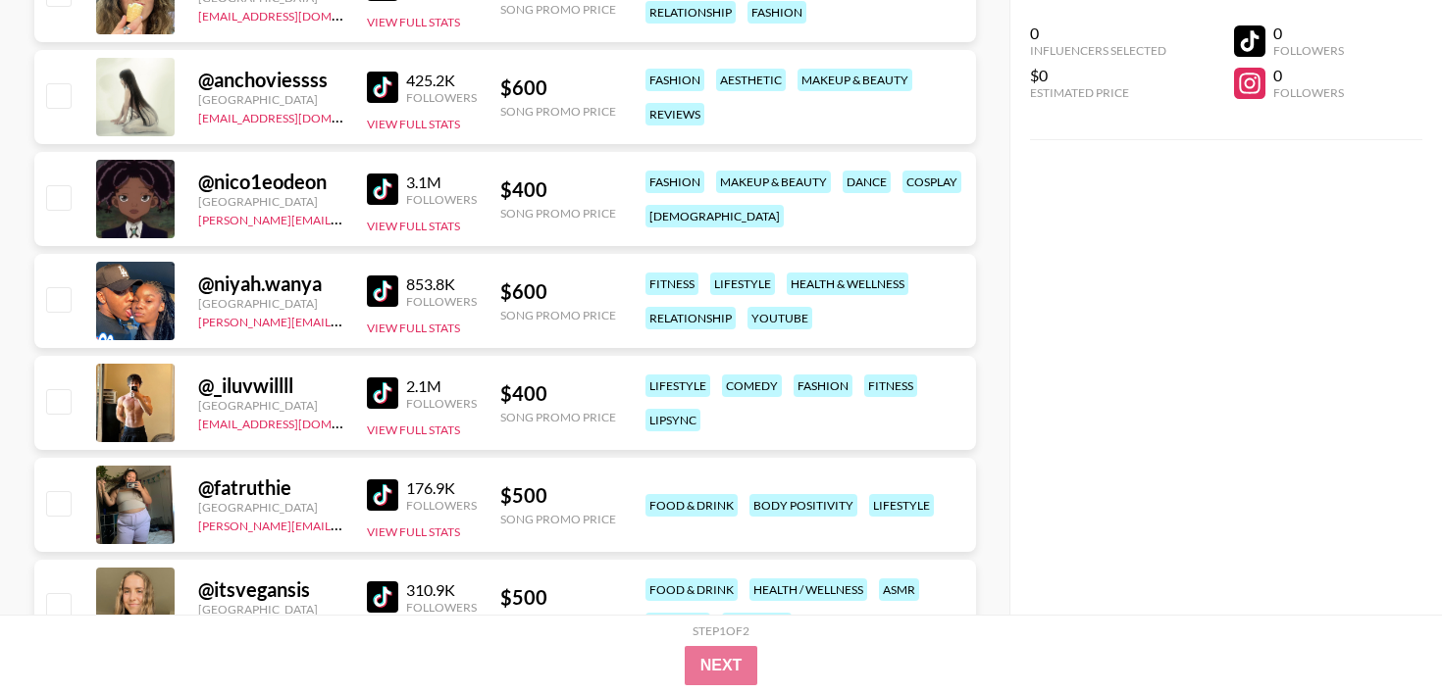
scroll to position [7434, 0]
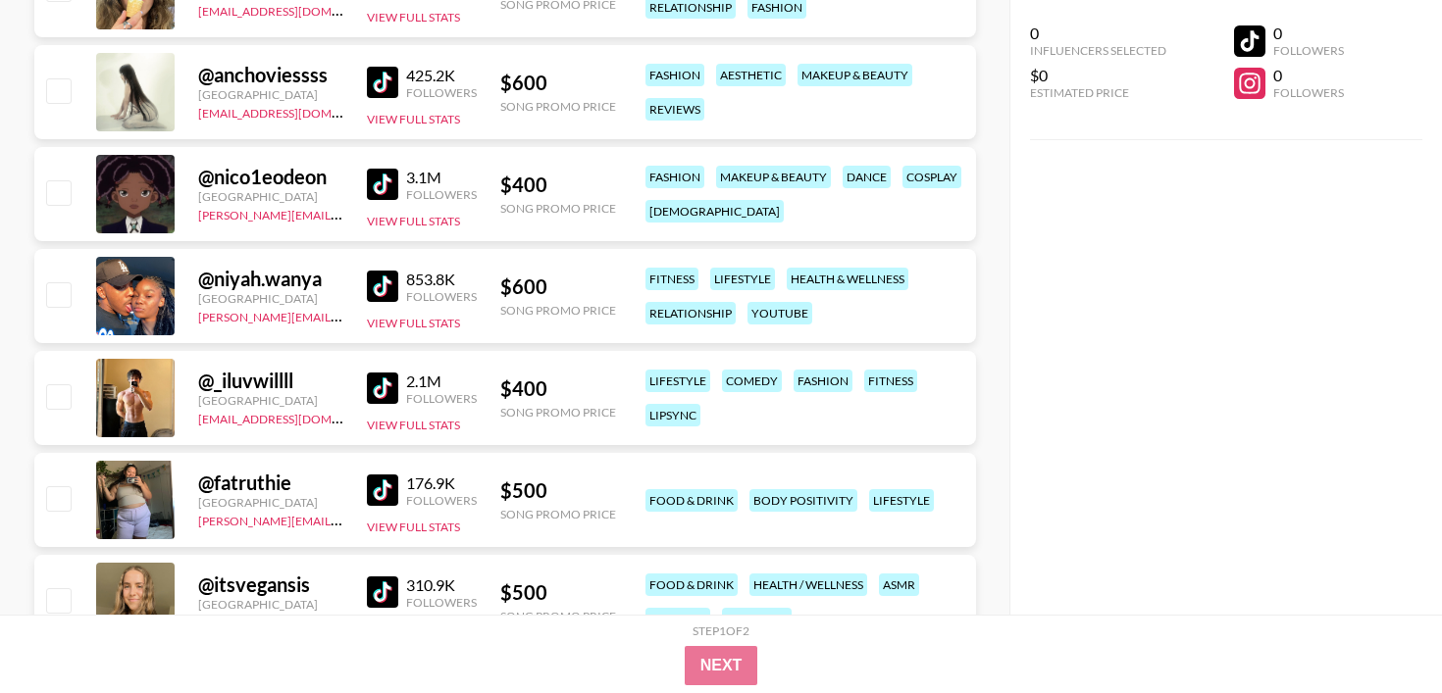
click at [390, 192] on img at bounding box center [382, 184] width 31 height 31
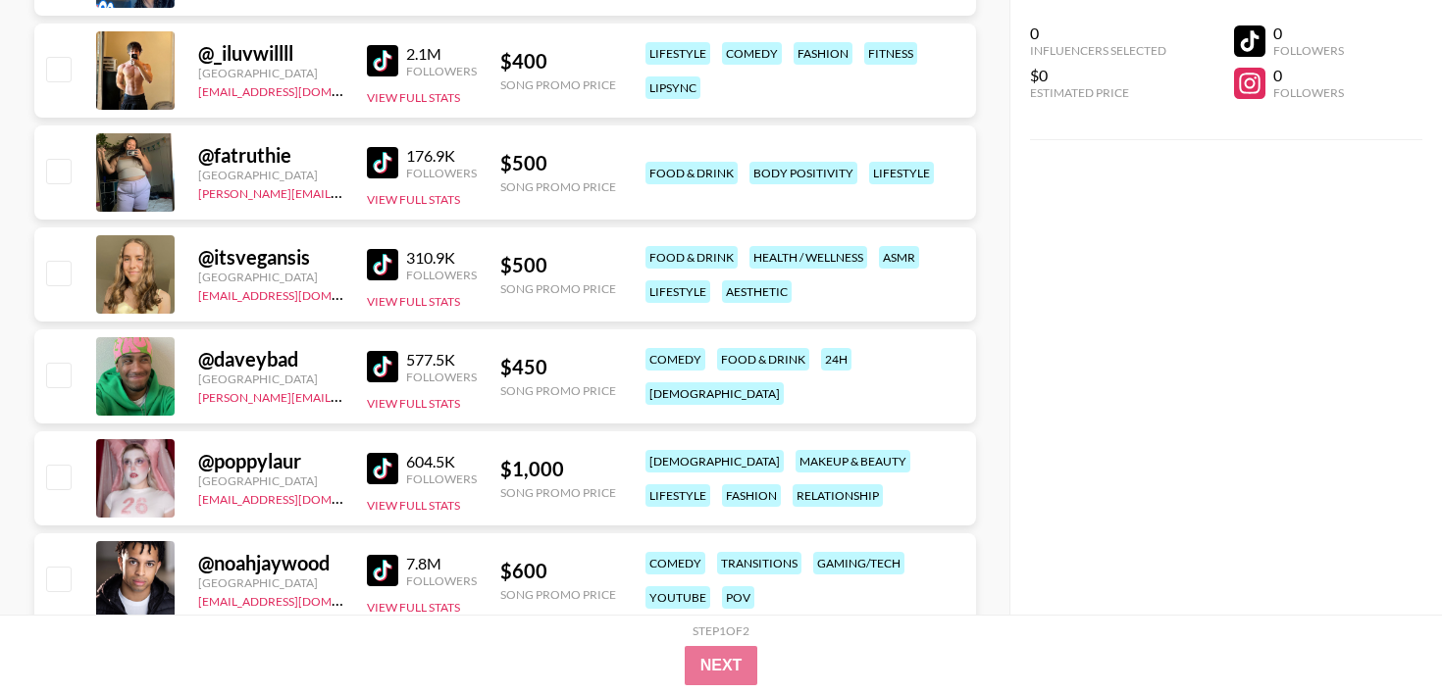
scroll to position [7771, 0]
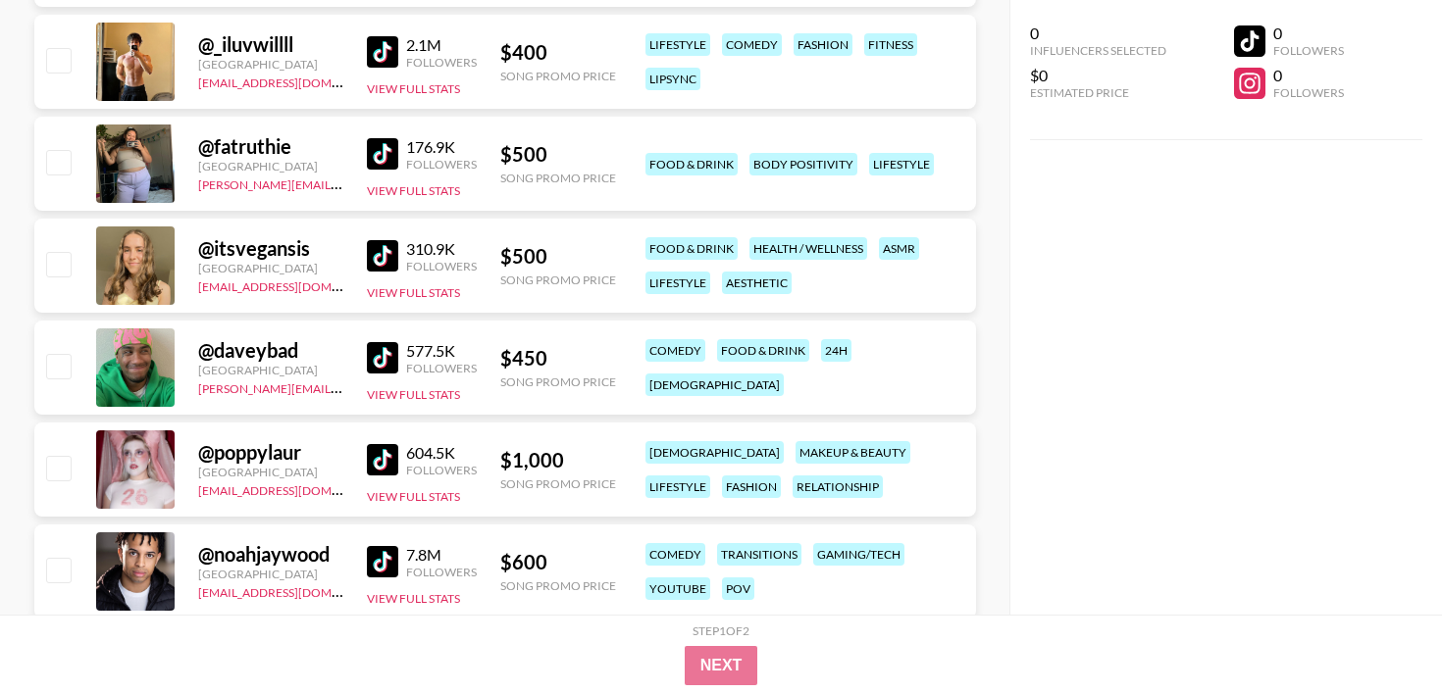
click at [379, 360] on img at bounding box center [382, 357] width 31 height 31
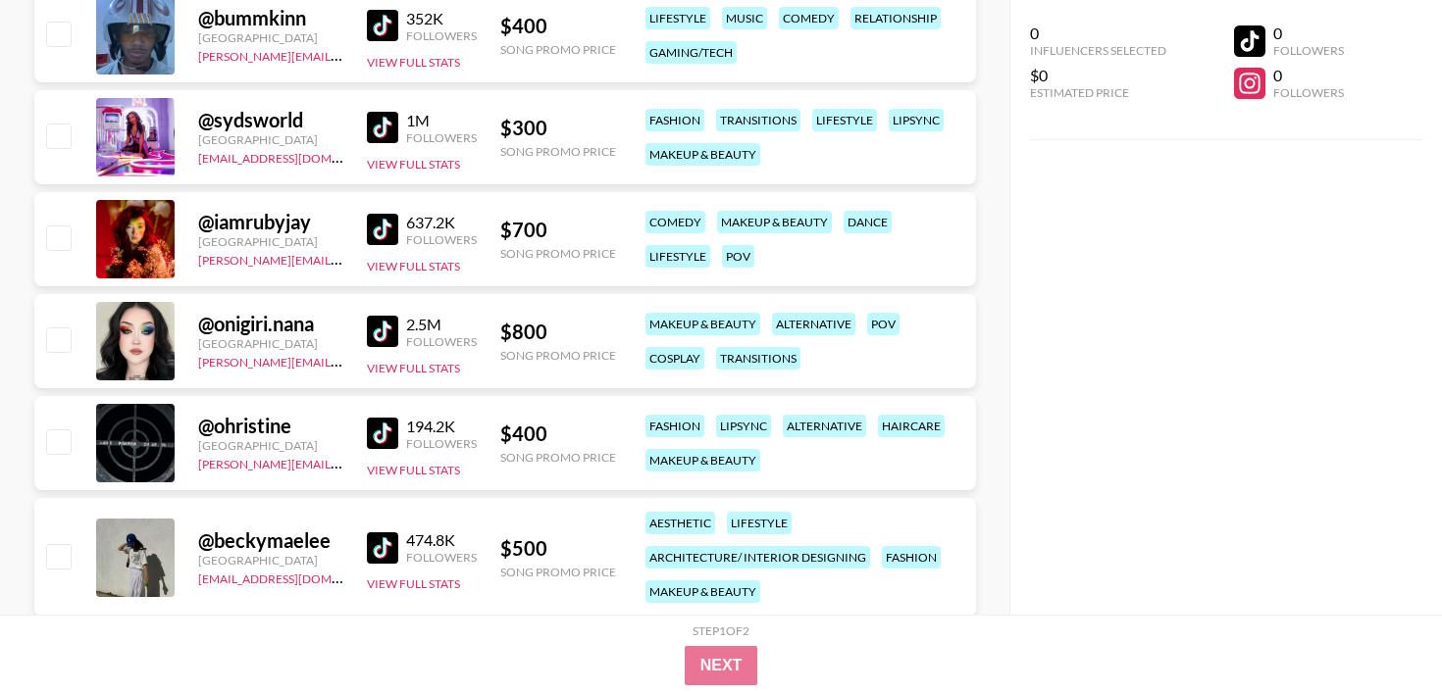
scroll to position [8615, 0]
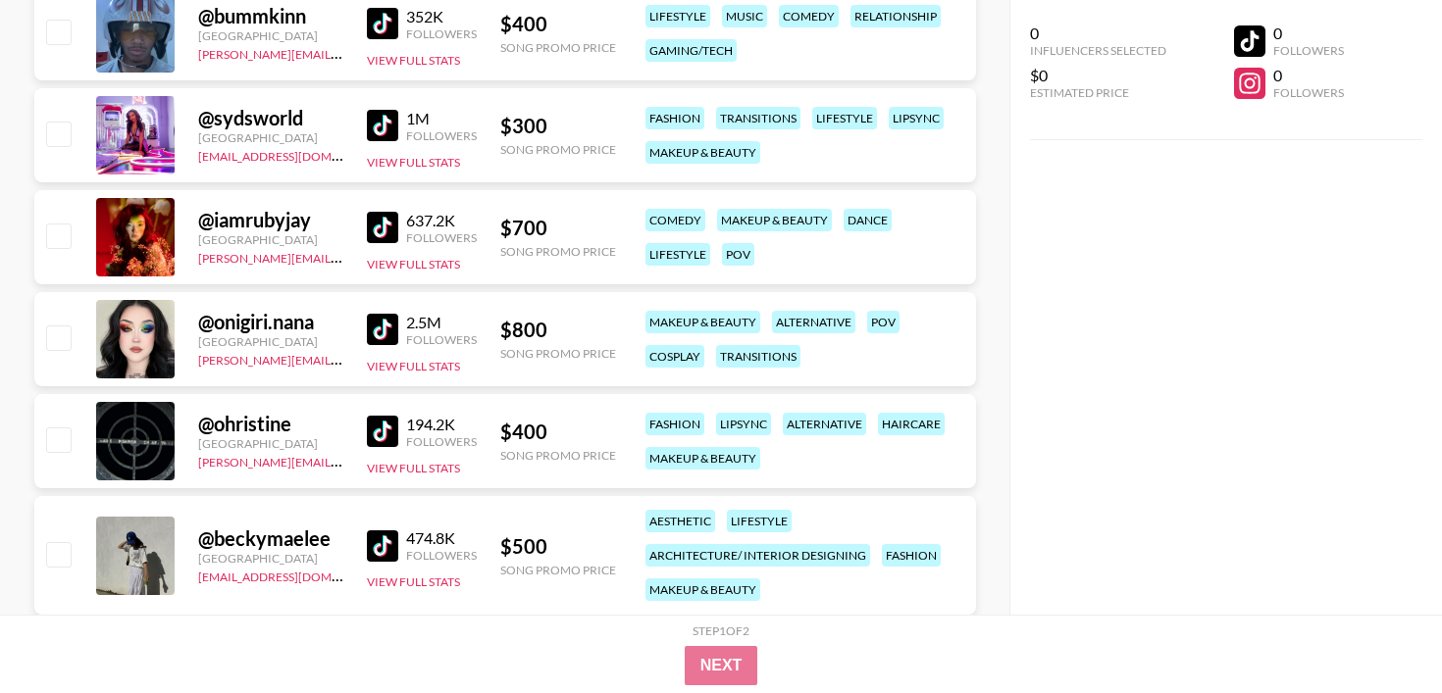
click at [381, 430] on img at bounding box center [382, 431] width 31 height 31
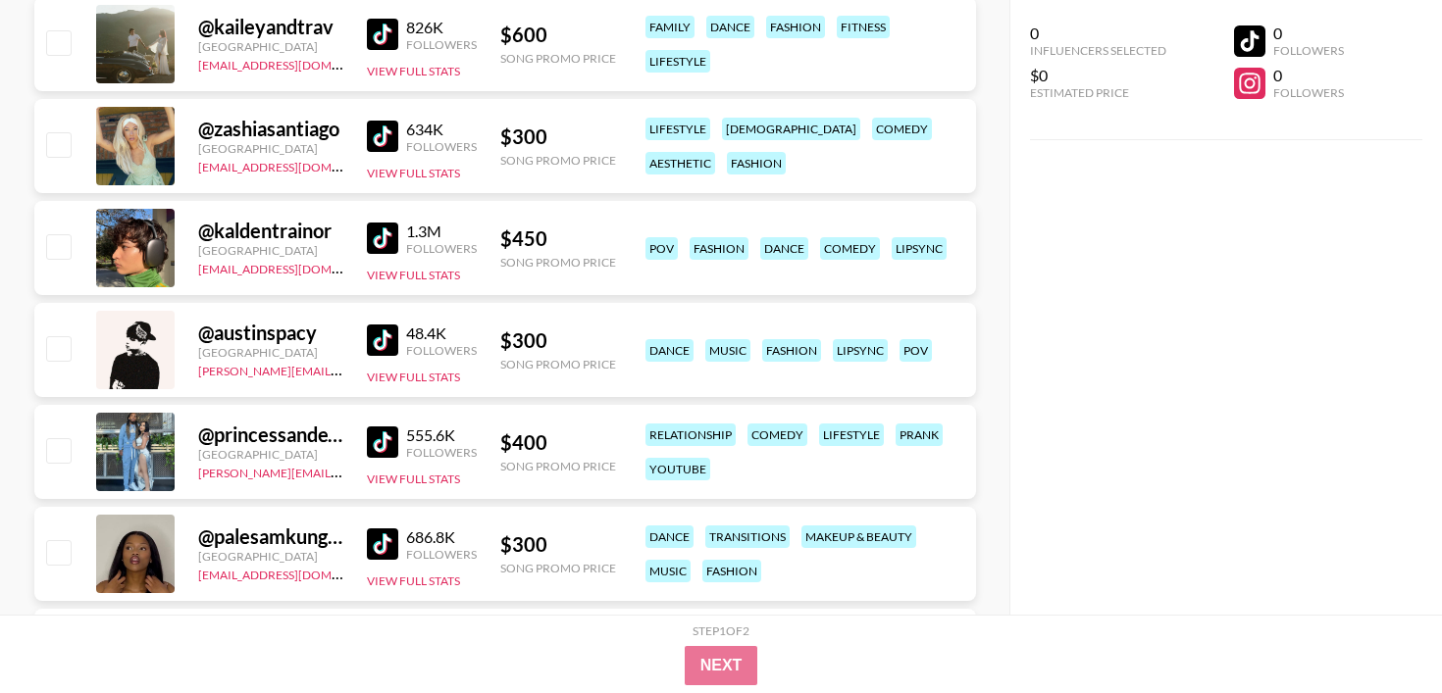
scroll to position [9249, 0]
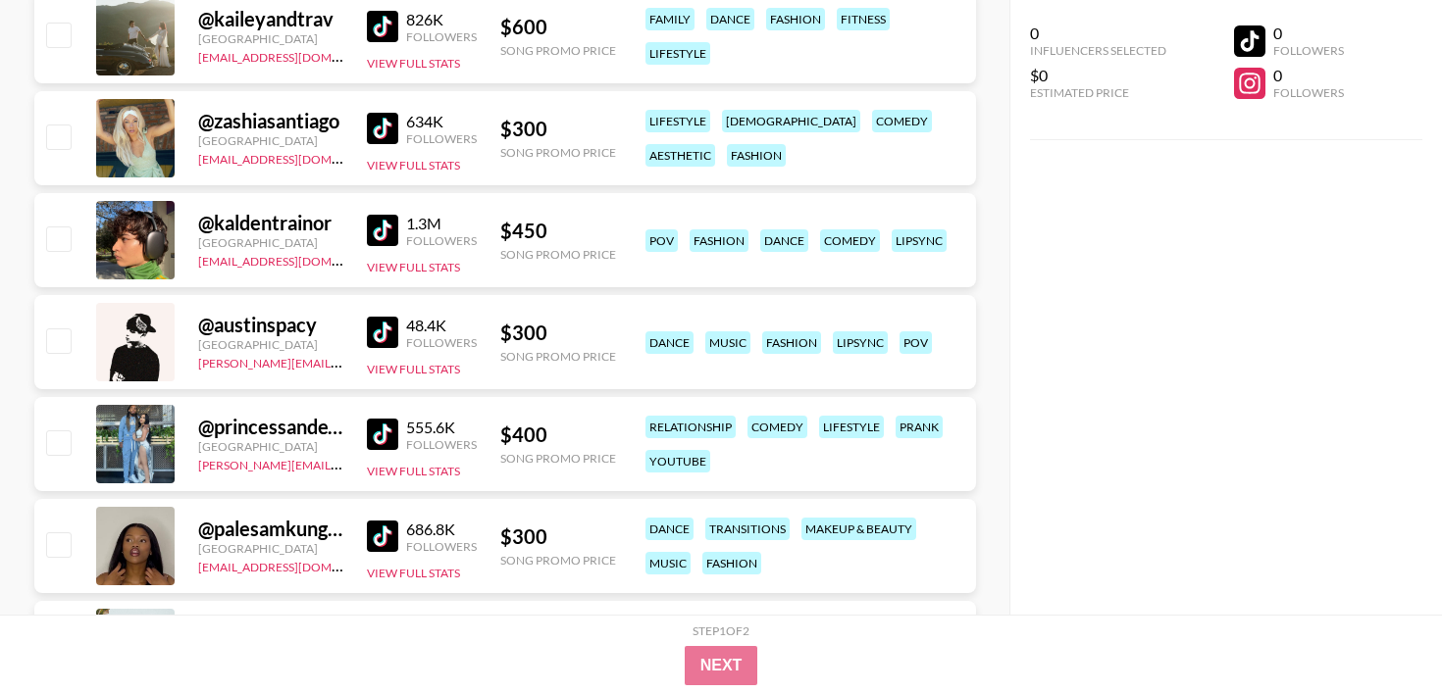
click at [384, 326] on img at bounding box center [382, 332] width 31 height 31
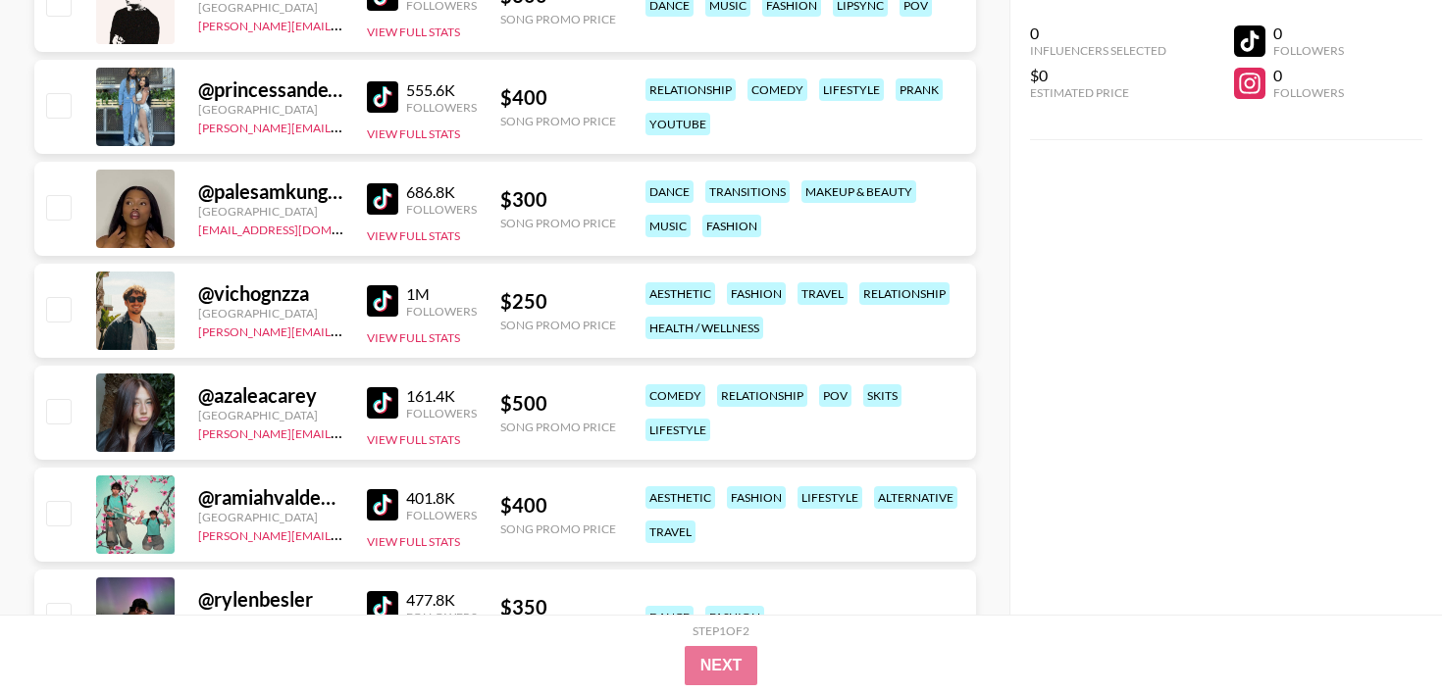
scroll to position [9590, 0]
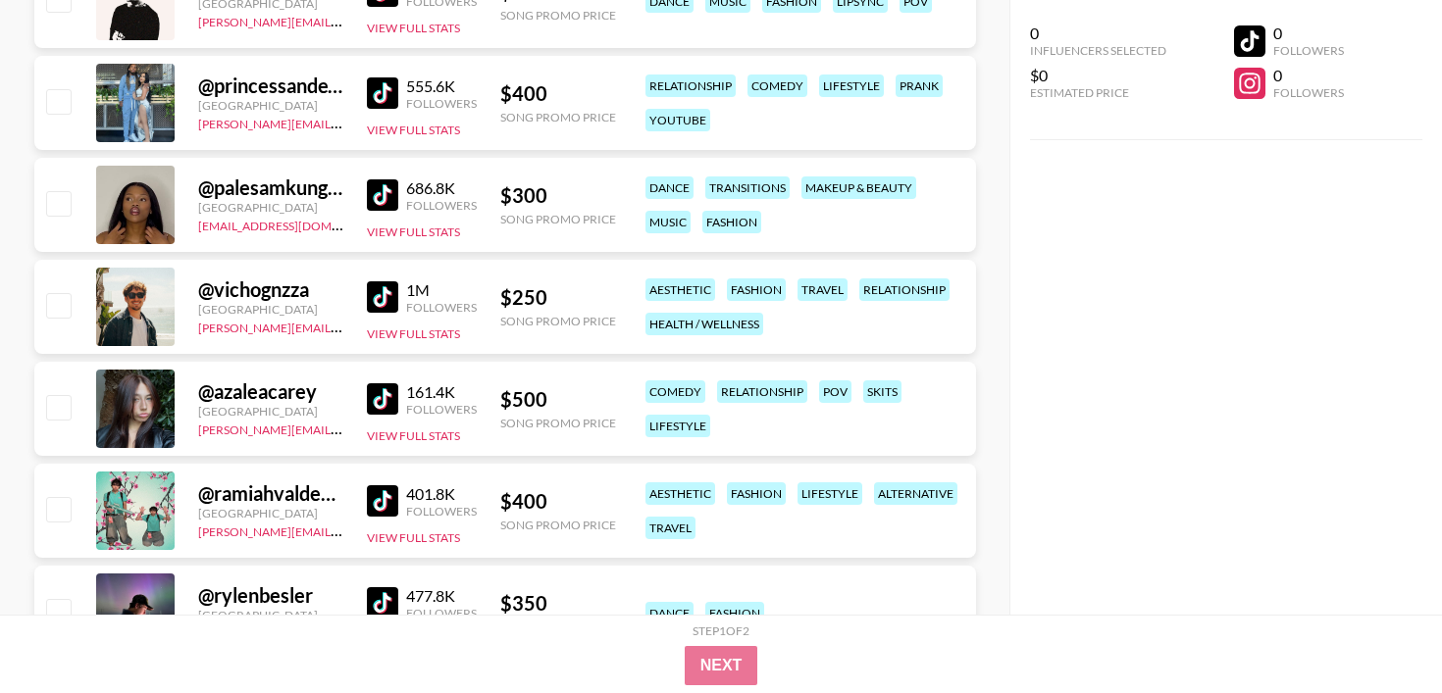
click at [381, 297] on img at bounding box center [382, 297] width 31 height 31
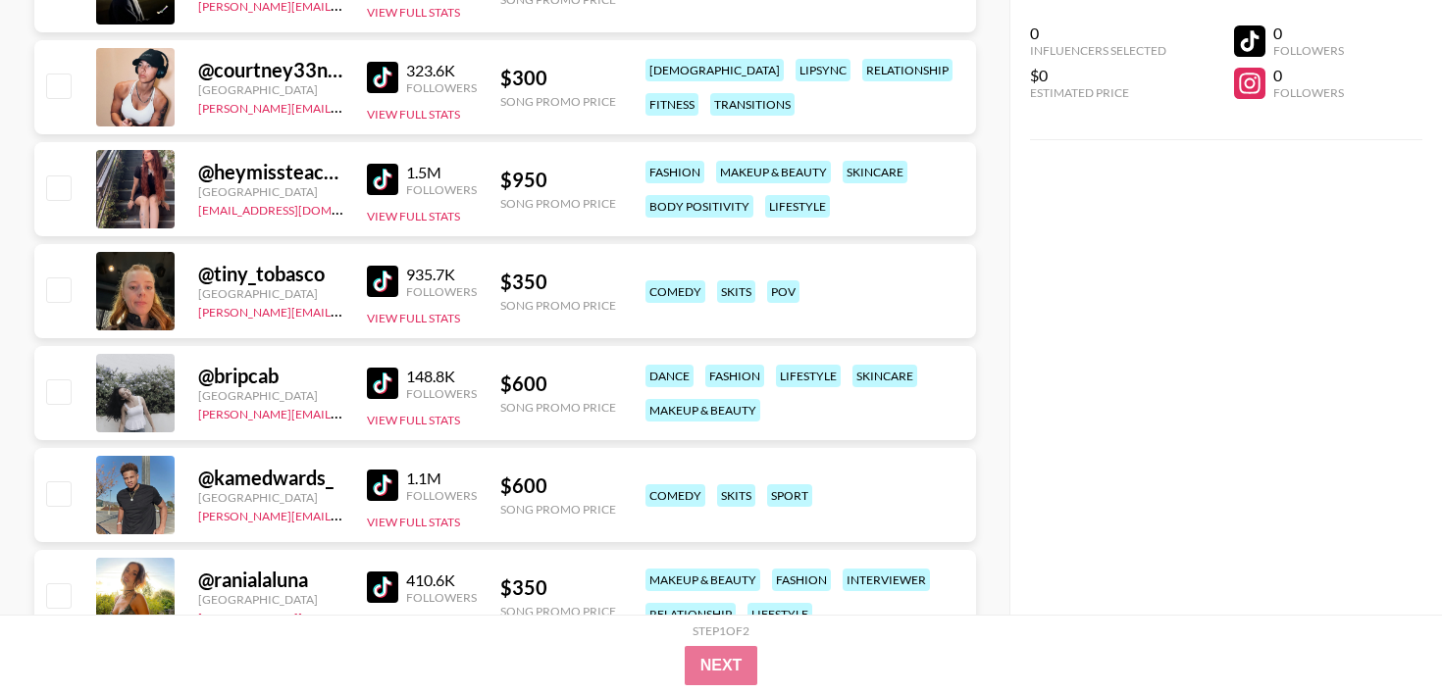
scroll to position [10219, 0]
click at [403, 299] on div "935.7K Followers View Full Stats" at bounding box center [422, 291] width 110 height 70
click at [390, 268] on img at bounding box center [382, 280] width 31 height 31
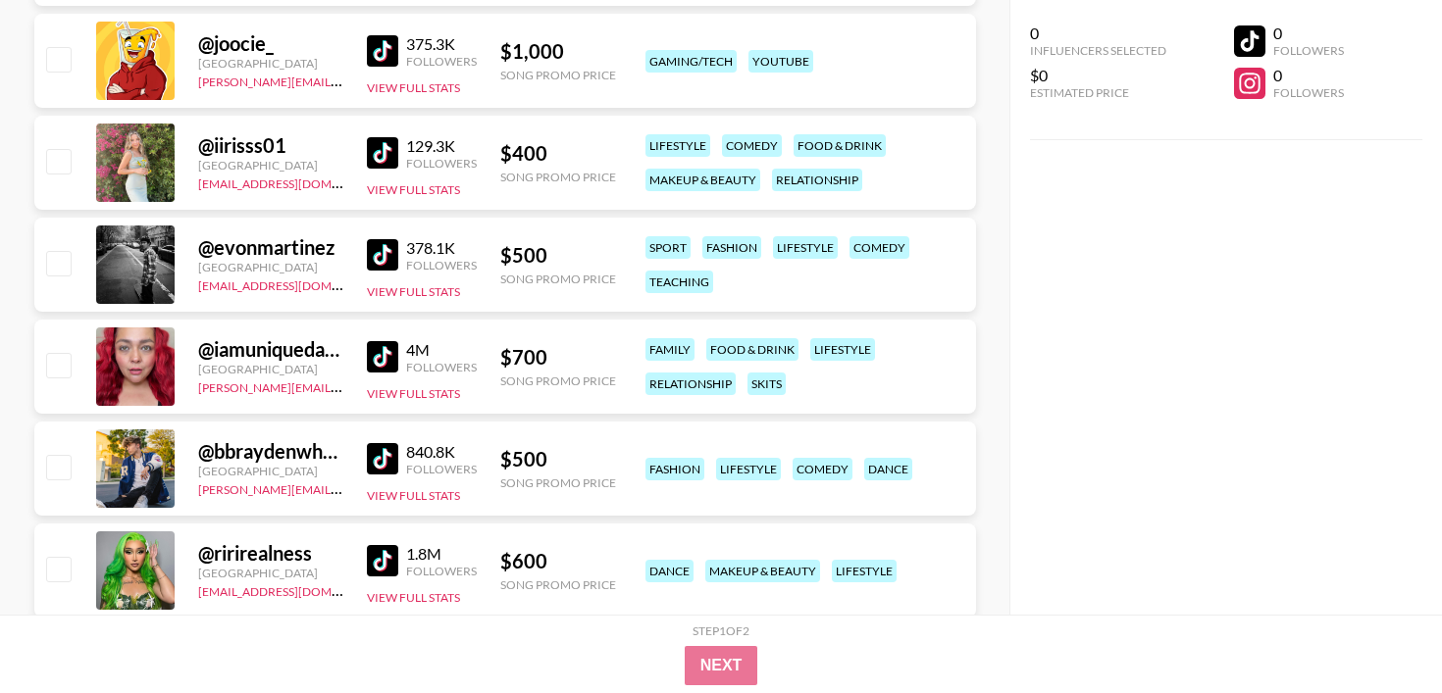
scroll to position [10857, 0]
click at [393, 153] on img at bounding box center [382, 151] width 31 height 31
click at [385, 57] on img at bounding box center [382, 49] width 31 height 31
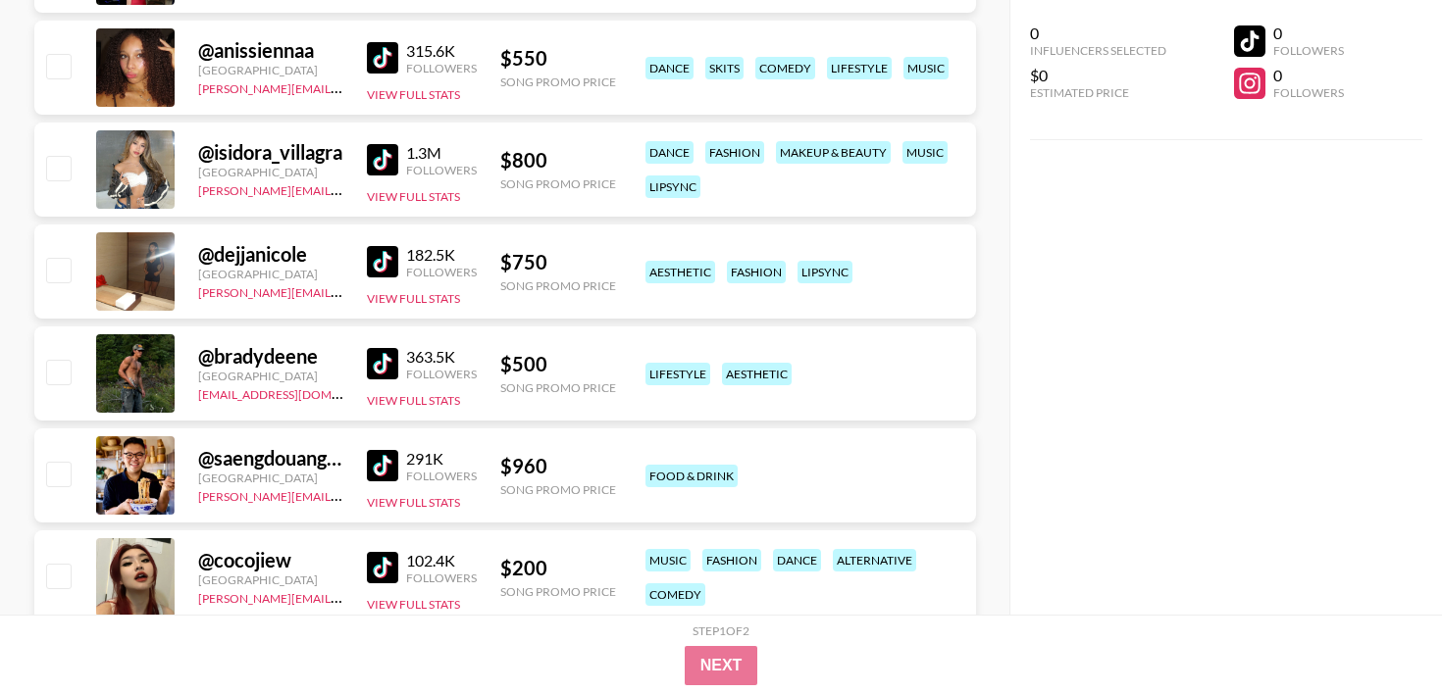
scroll to position [12289, 0]
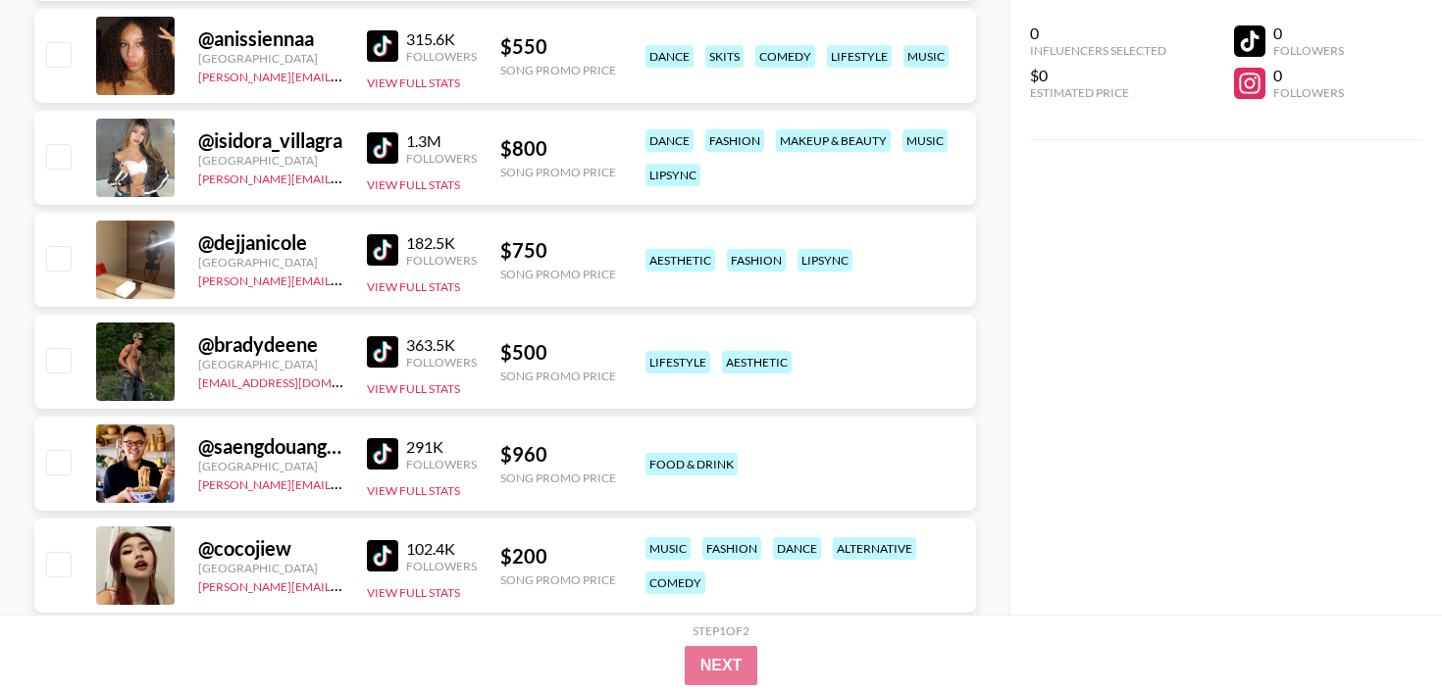
click at [372, 345] on img at bounding box center [382, 351] width 31 height 31
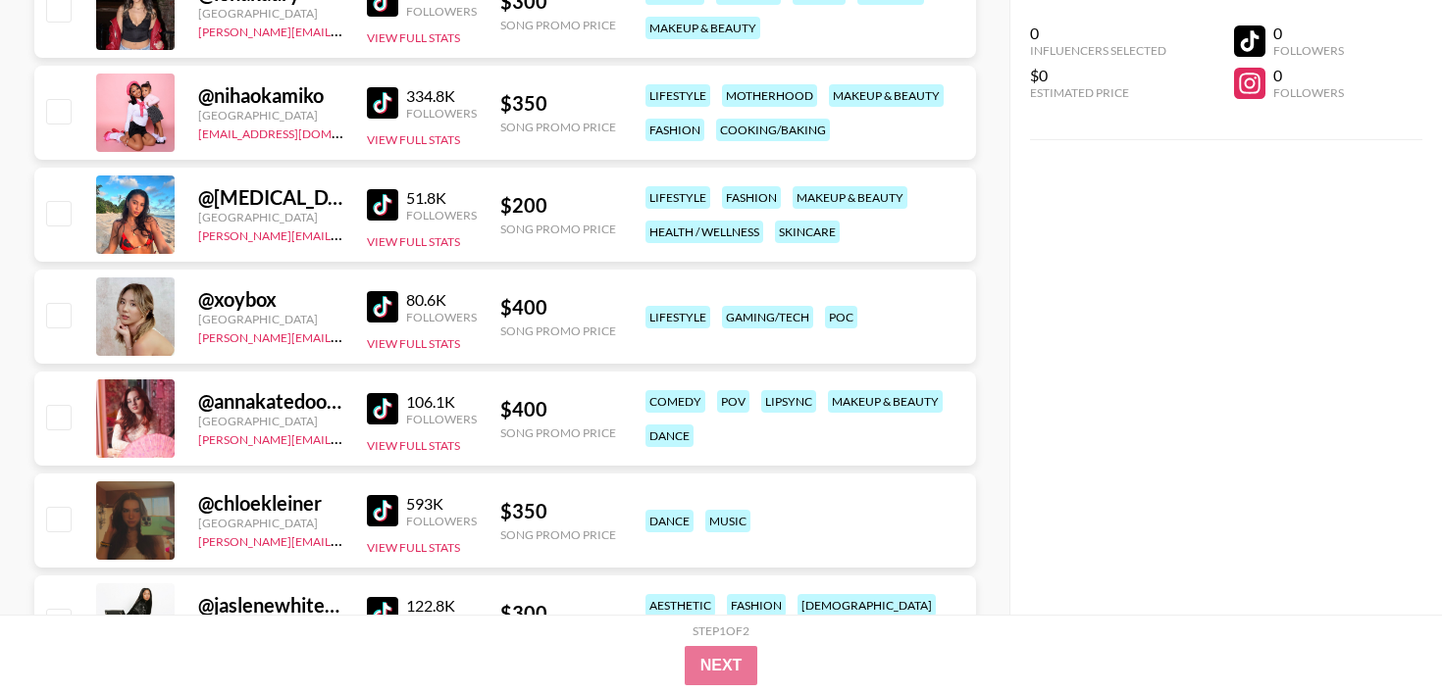
scroll to position [13776, 0]
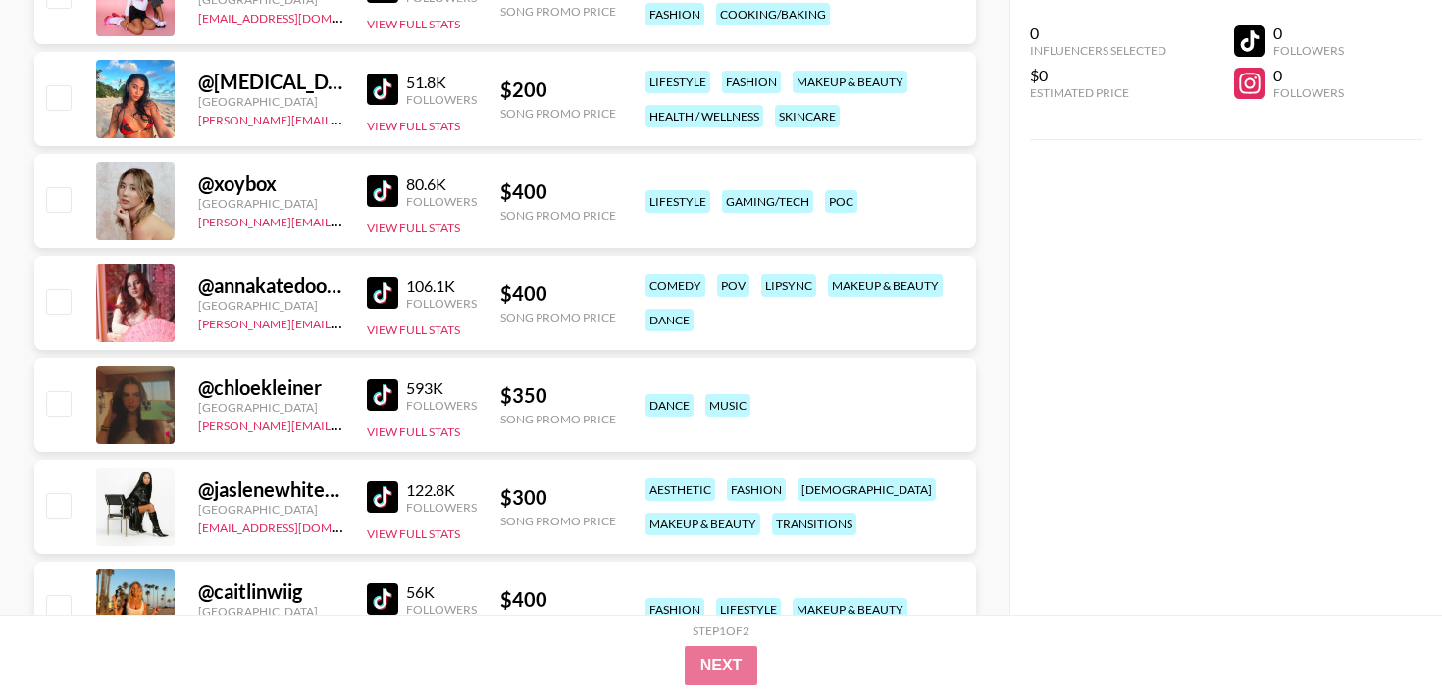
click at [384, 80] on img at bounding box center [382, 89] width 31 height 31
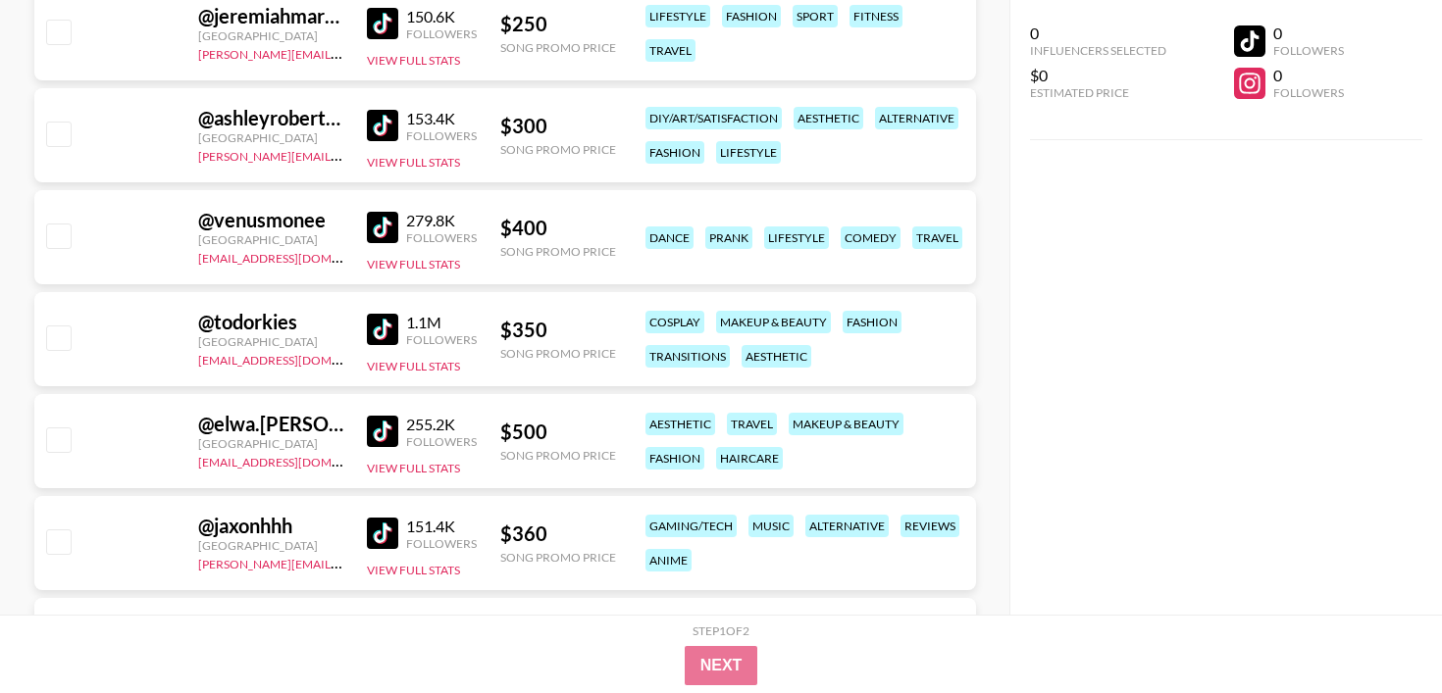
scroll to position [17292, 0]
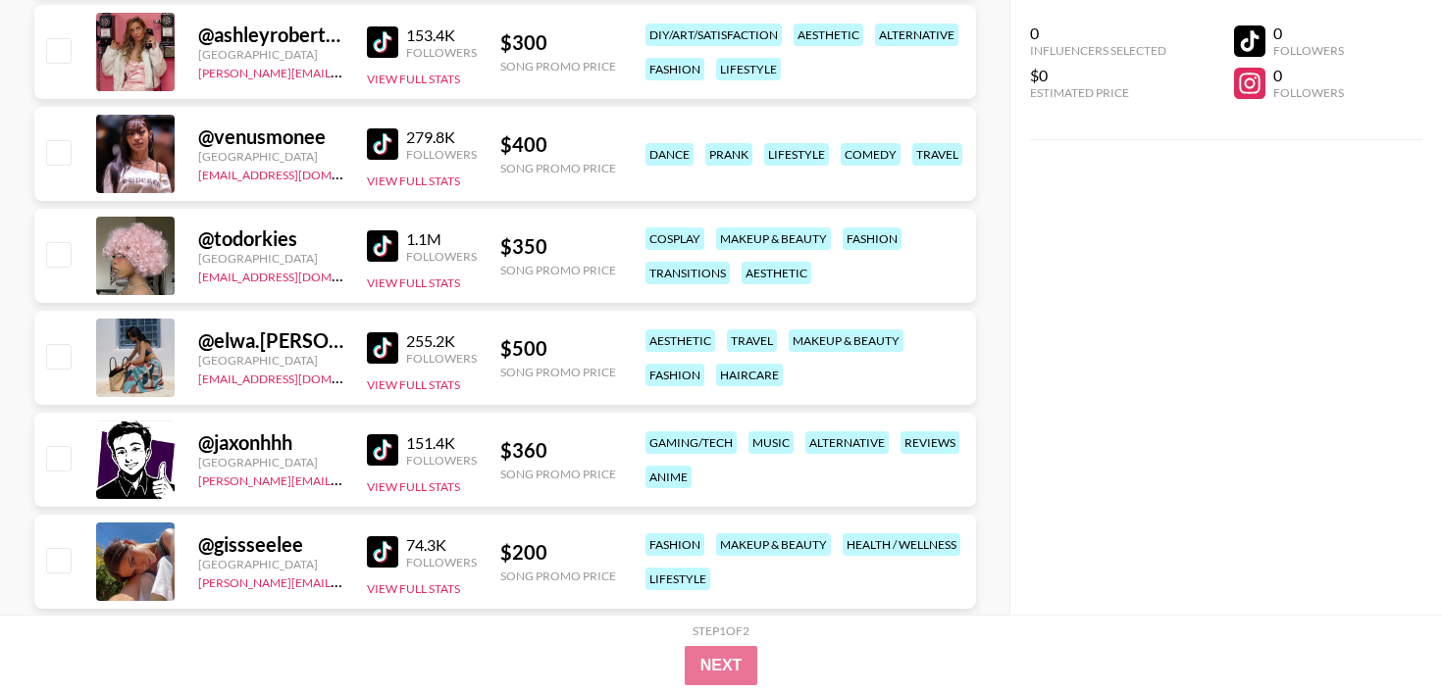
click at [398, 231] on link at bounding box center [386, 246] width 39 height 31
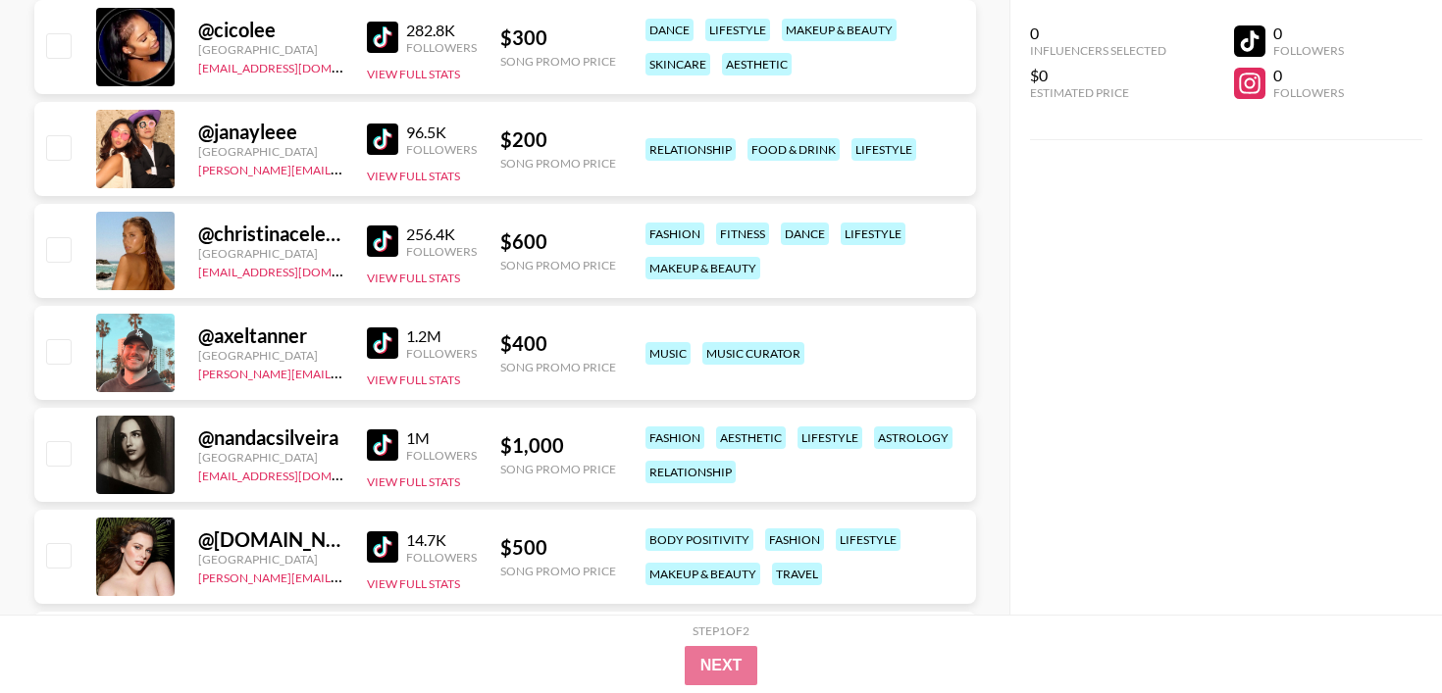
scroll to position [18878, 0]
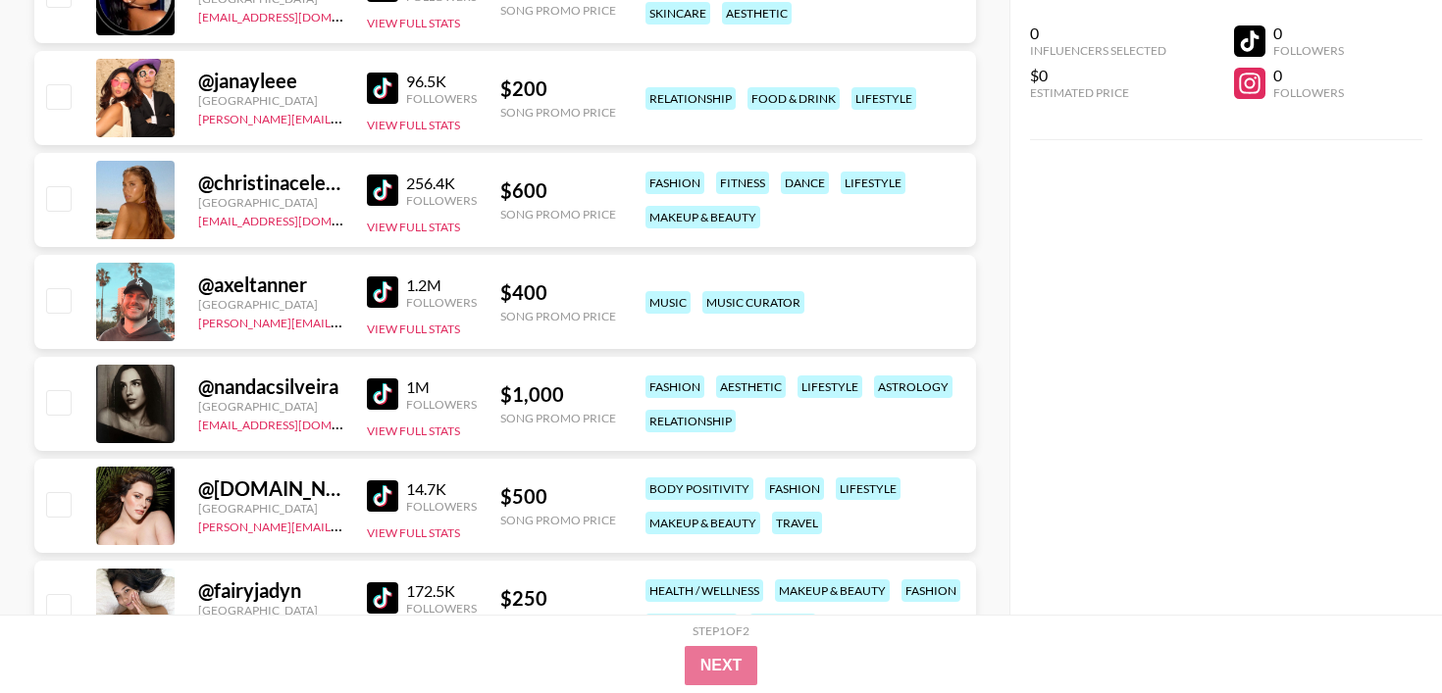
click at [410, 277] on div "1.2M" at bounding box center [441, 286] width 71 height 20
click at [391, 281] on img at bounding box center [382, 292] width 31 height 31
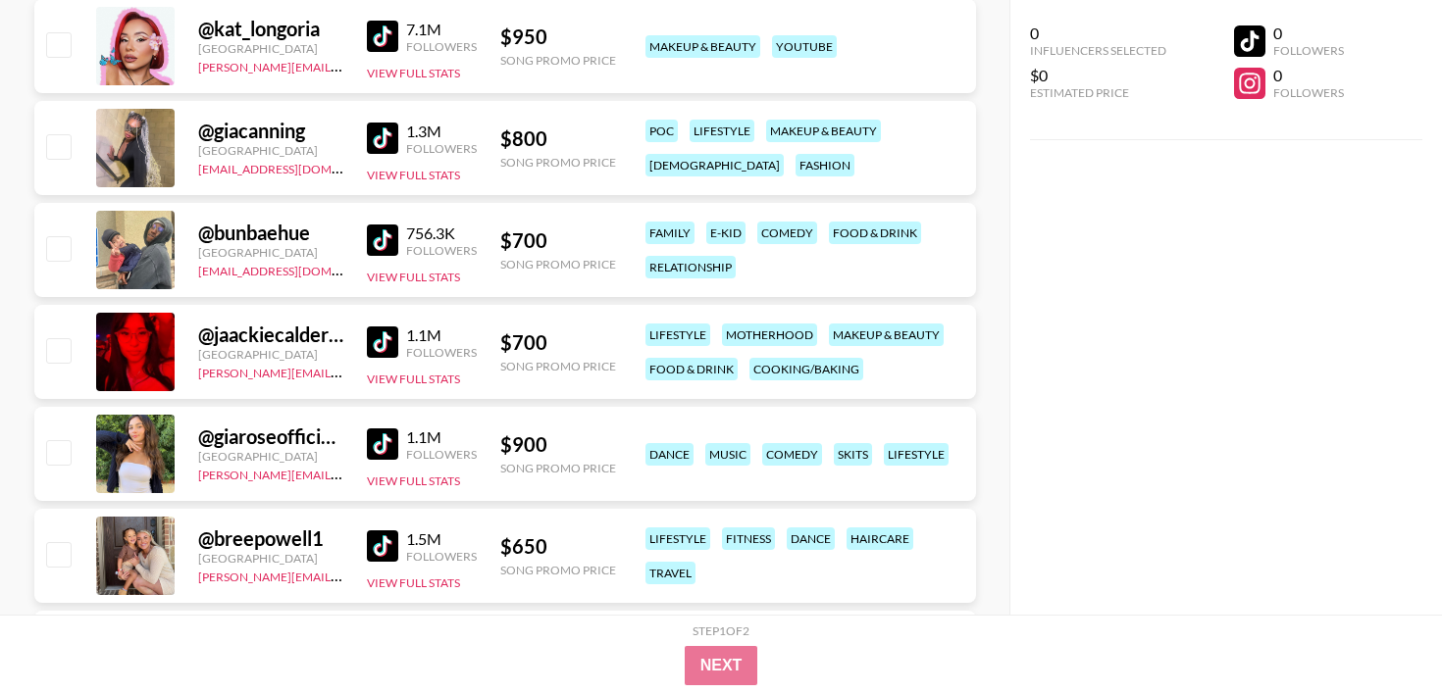
scroll to position [0, 0]
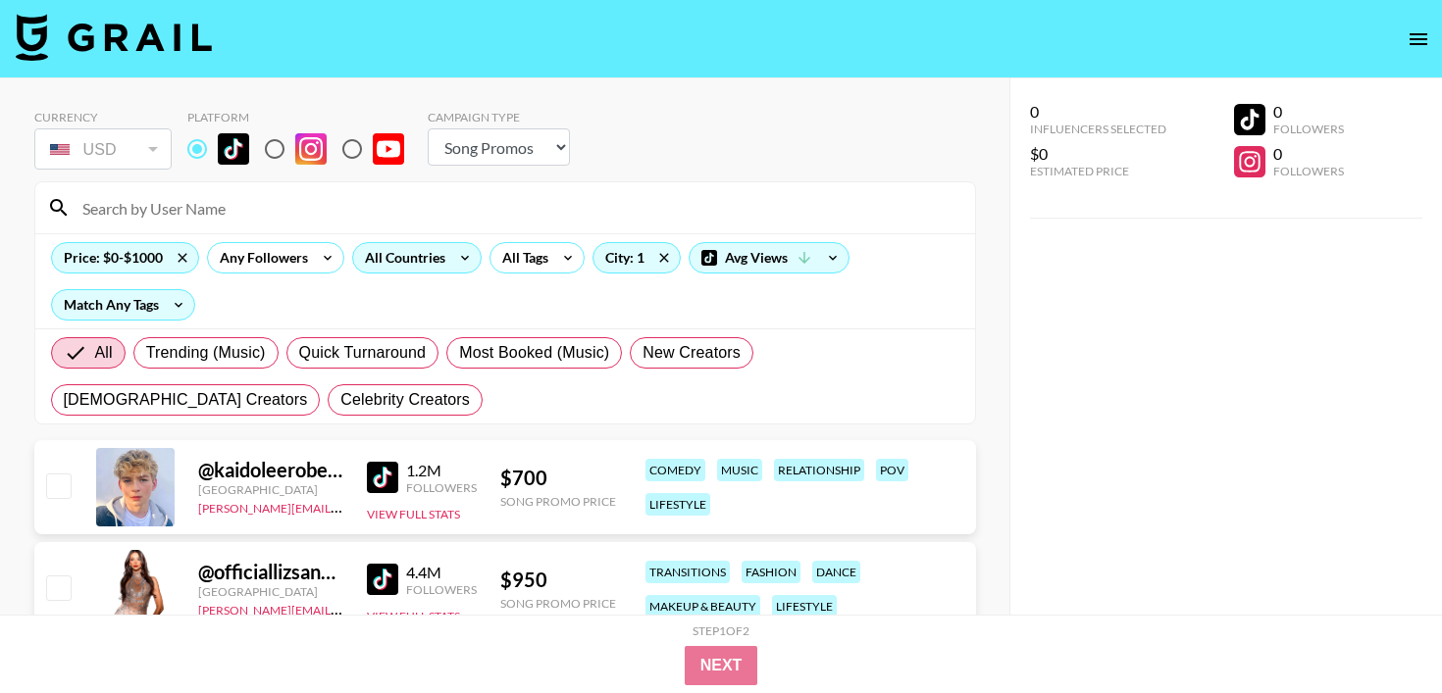
click at [430, 256] on div "All Countries" at bounding box center [401, 257] width 96 height 29
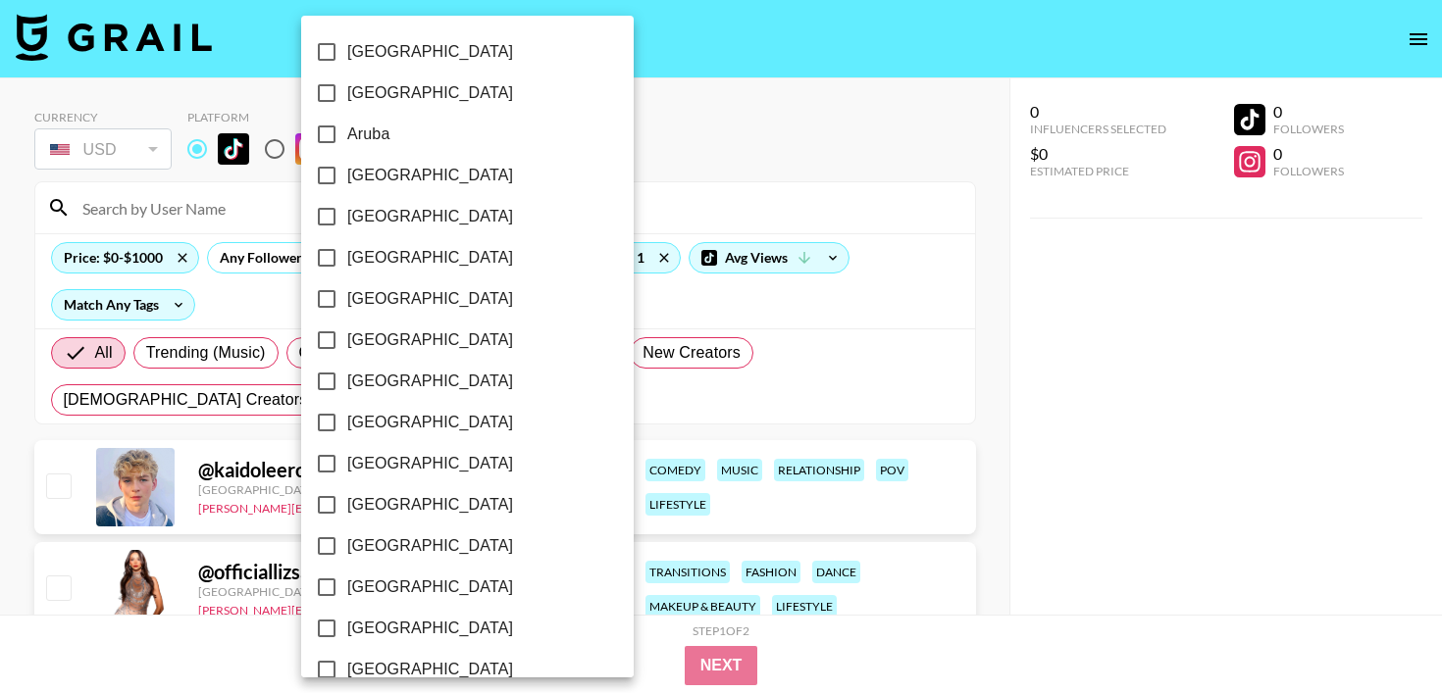
scroll to position [1594, 0]
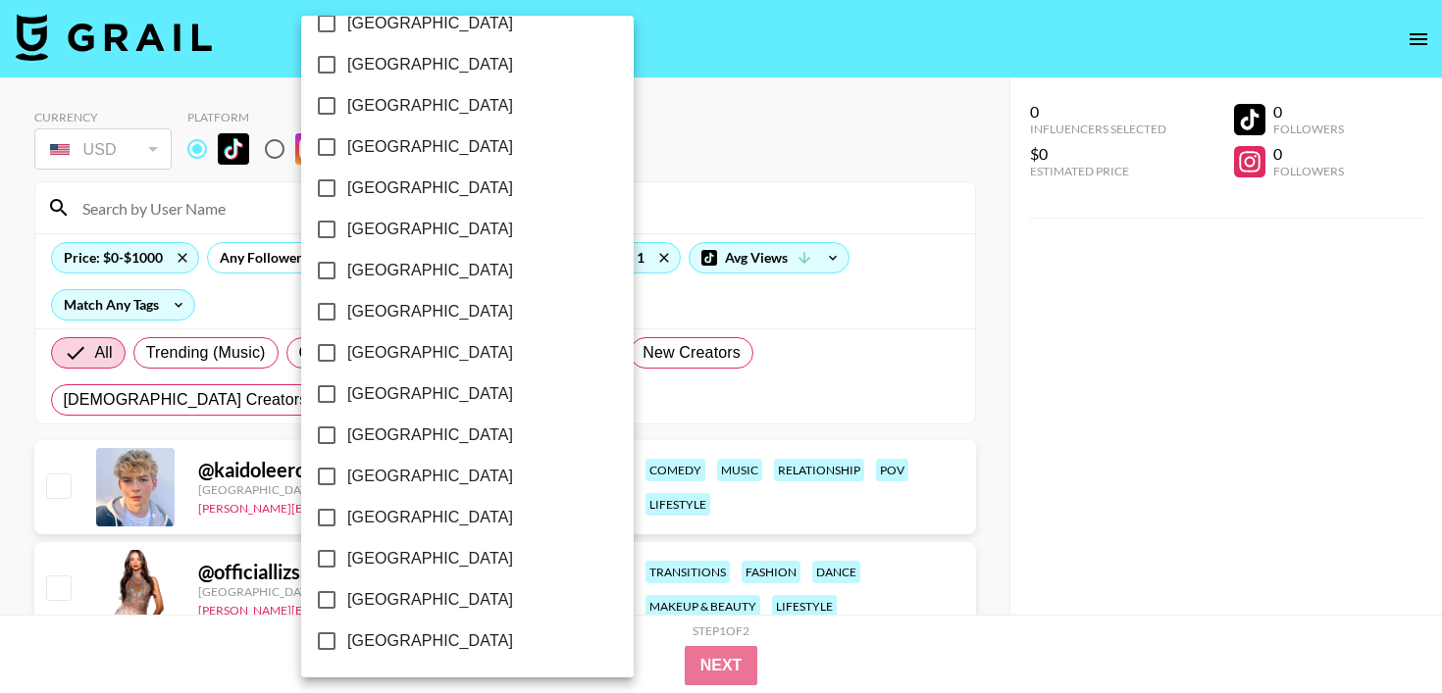
click at [332, 613] on input "[GEOGRAPHIC_DATA]" at bounding box center [326, 600] width 41 height 41
checkbox input "true"
click at [687, 113] on div at bounding box center [721, 346] width 1442 height 693
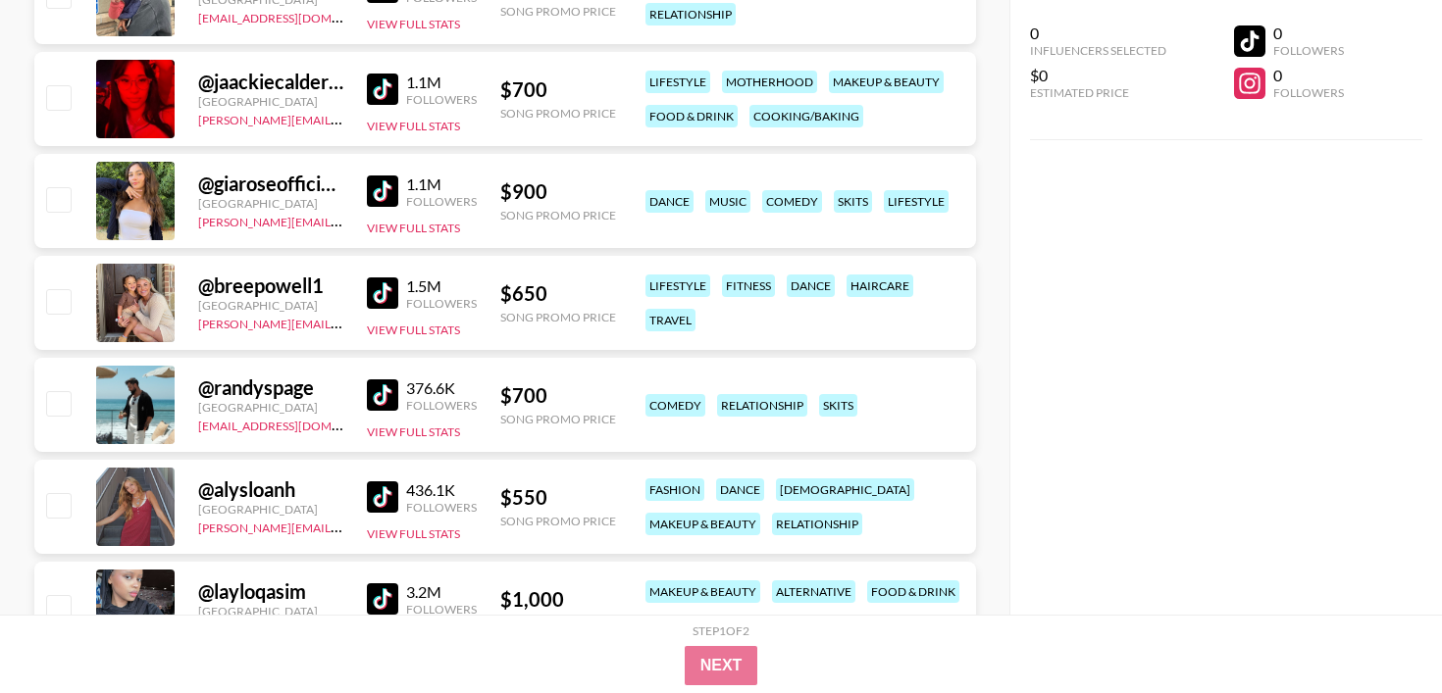
scroll to position [1405, 0]
